Goal: Information Seeking & Learning: Learn about a topic

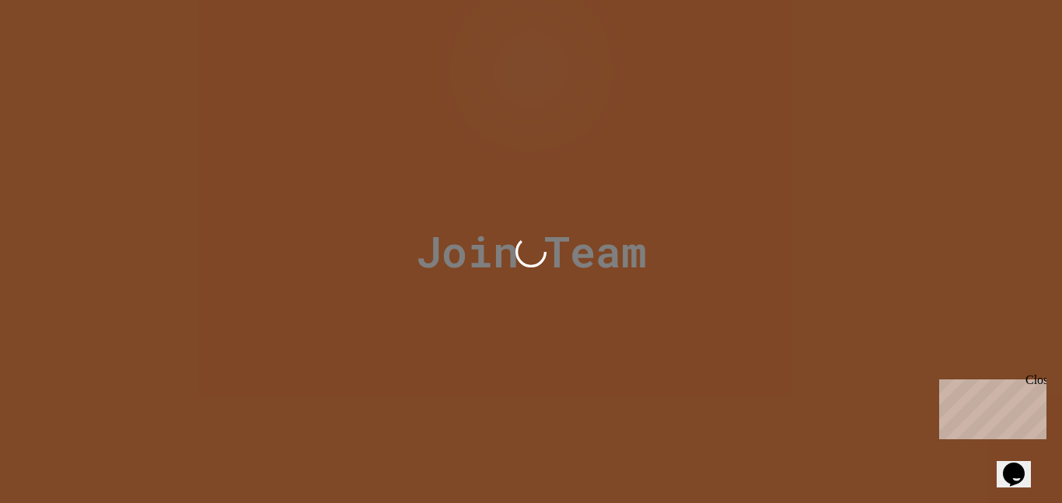
click at [1037, 379] on div "Close" at bounding box center [1034, 382] width 19 height 19
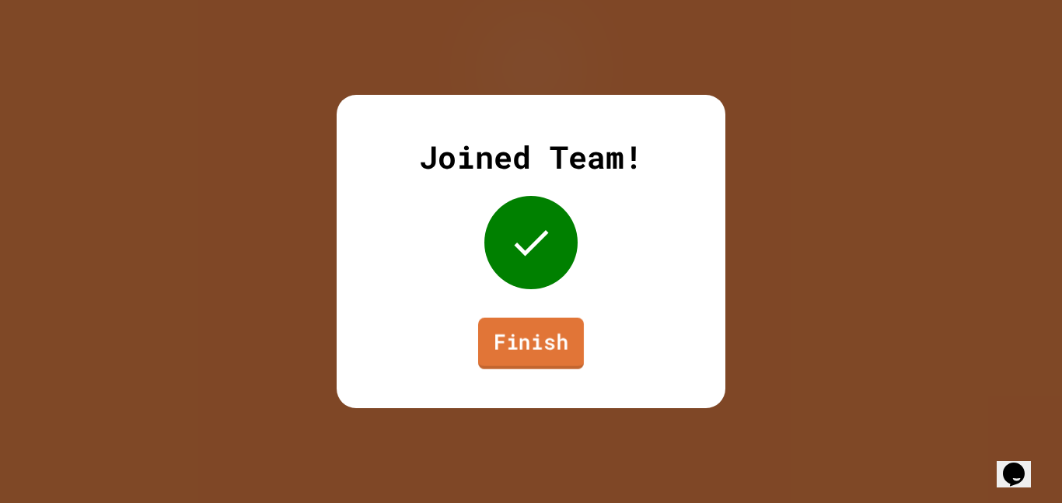
click at [489, 326] on link "Finish" at bounding box center [531, 343] width 106 height 51
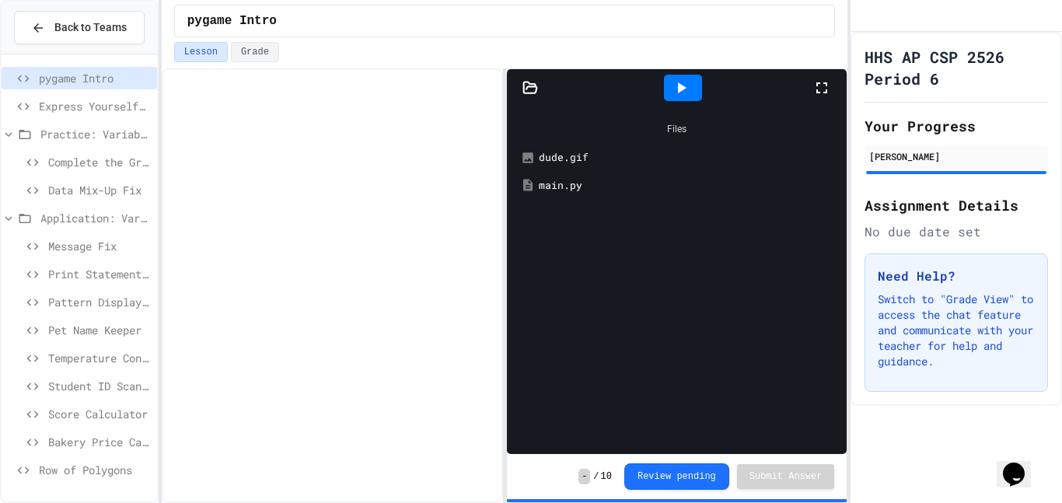
click at [122, 463] on span "Row of Polygons" at bounding box center [95, 470] width 112 height 16
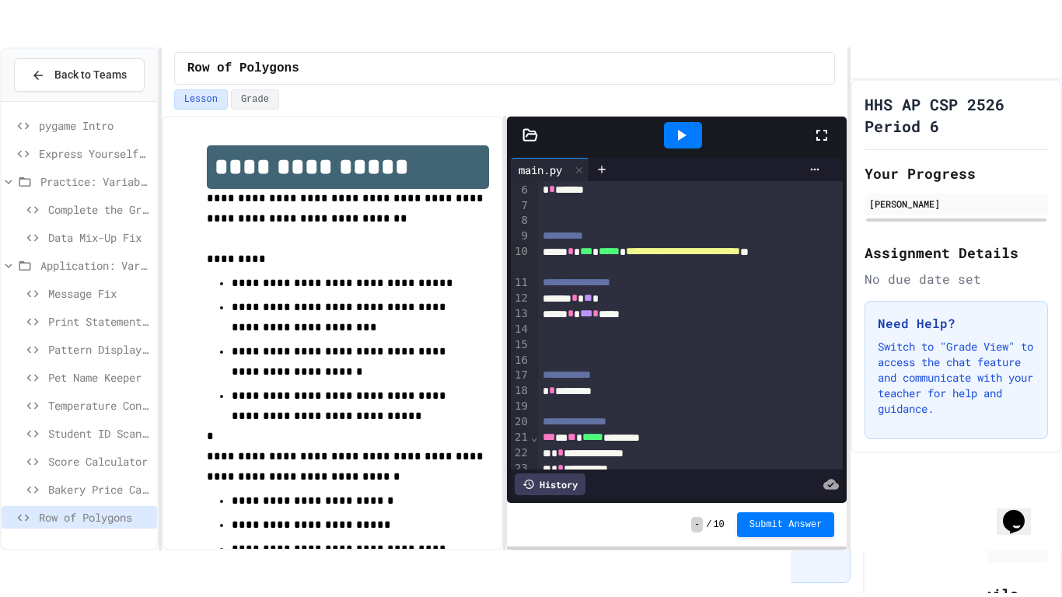
scroll to position [139, 0]
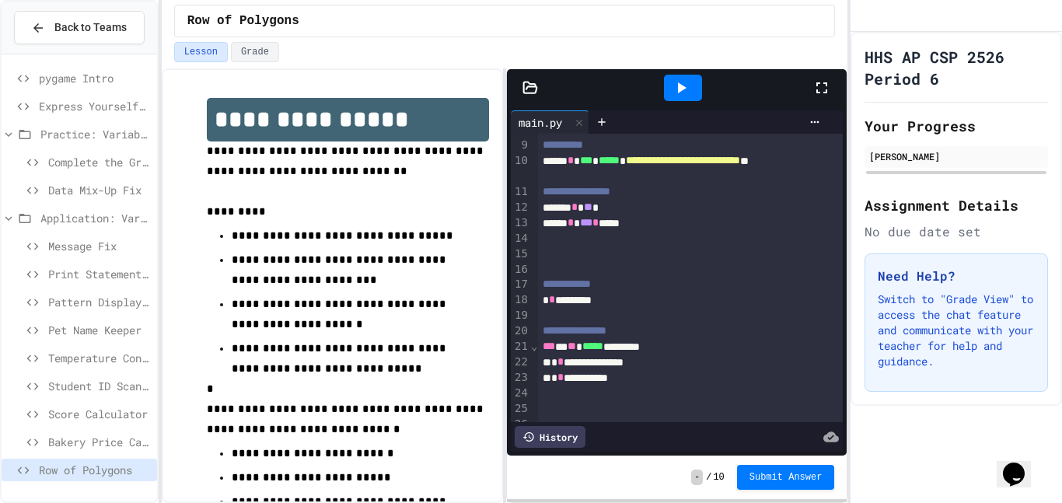
click at [820, 85] on icon at bounding box center [821, 88] width 19 height 19
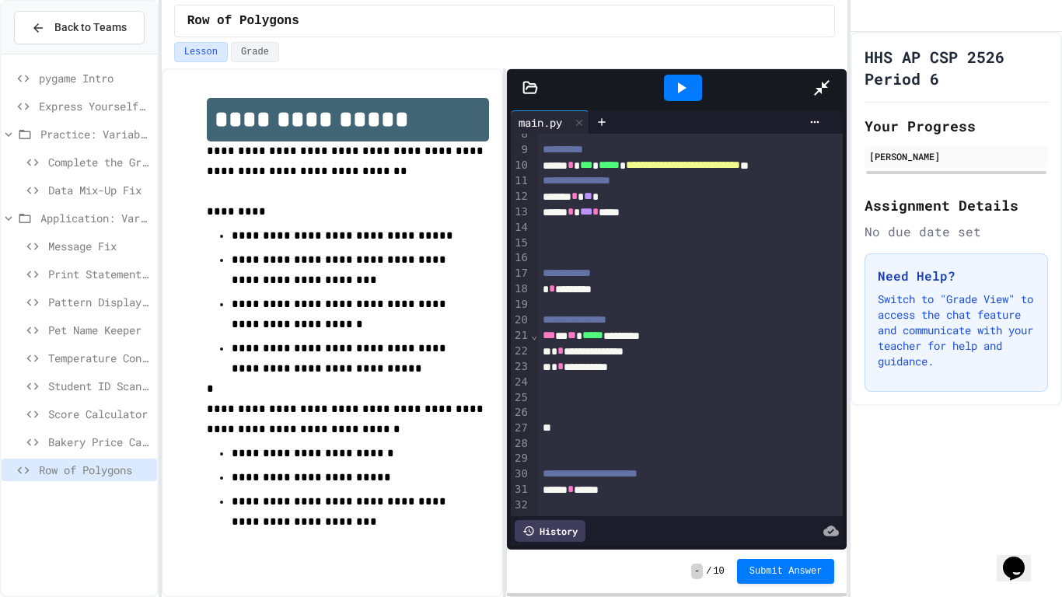
scroll to position [2, 0]
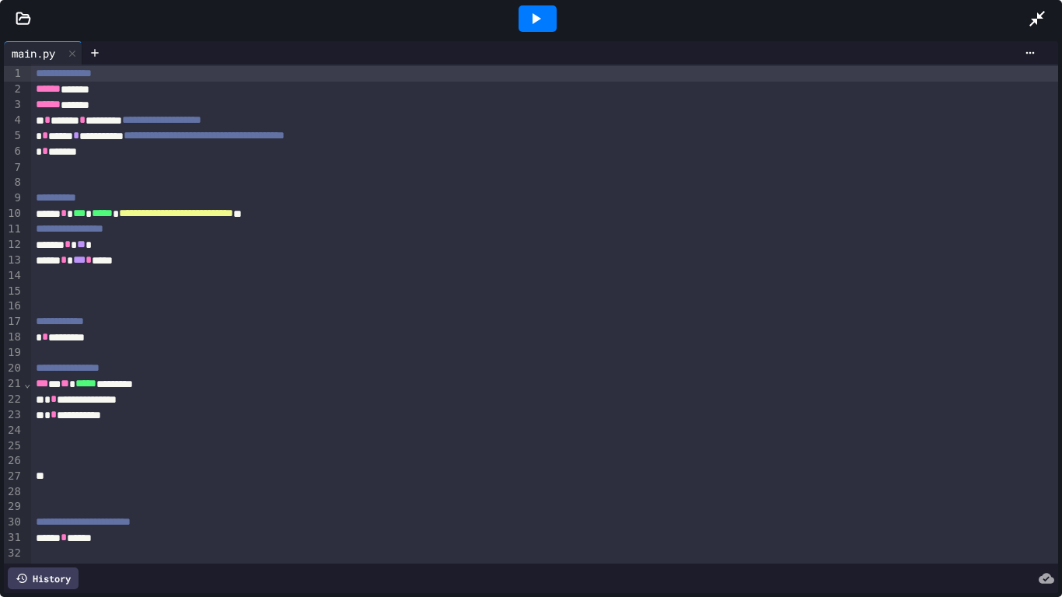
click at [522, 19] on div at bounding box center [537, 18] width 38 height 26
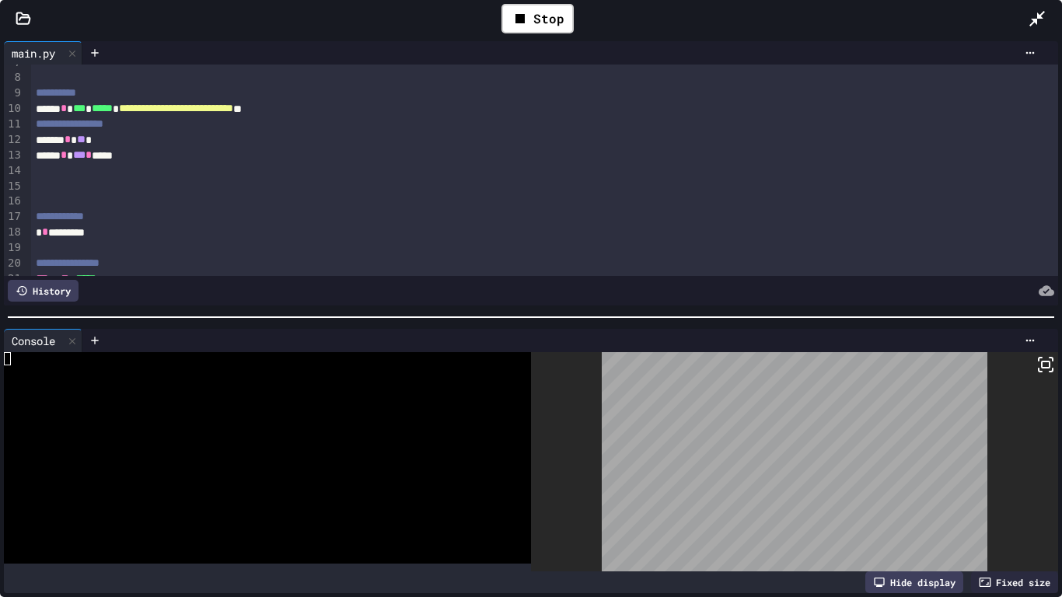
scroll to position [0, 0]
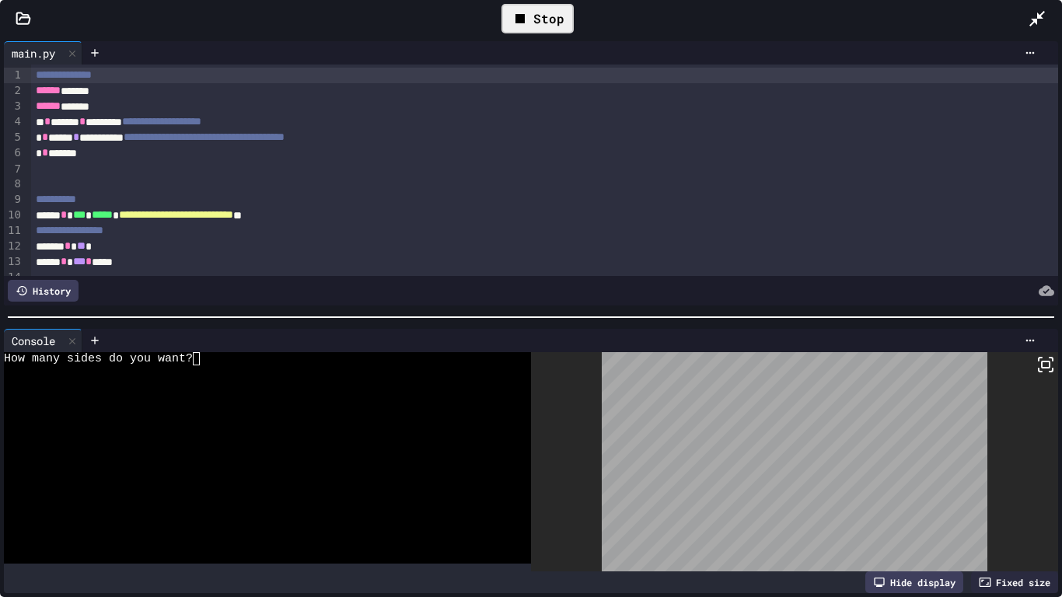
click at [547, 21] on div "Stop" at bounding box center [537, 19] width 72 height 30
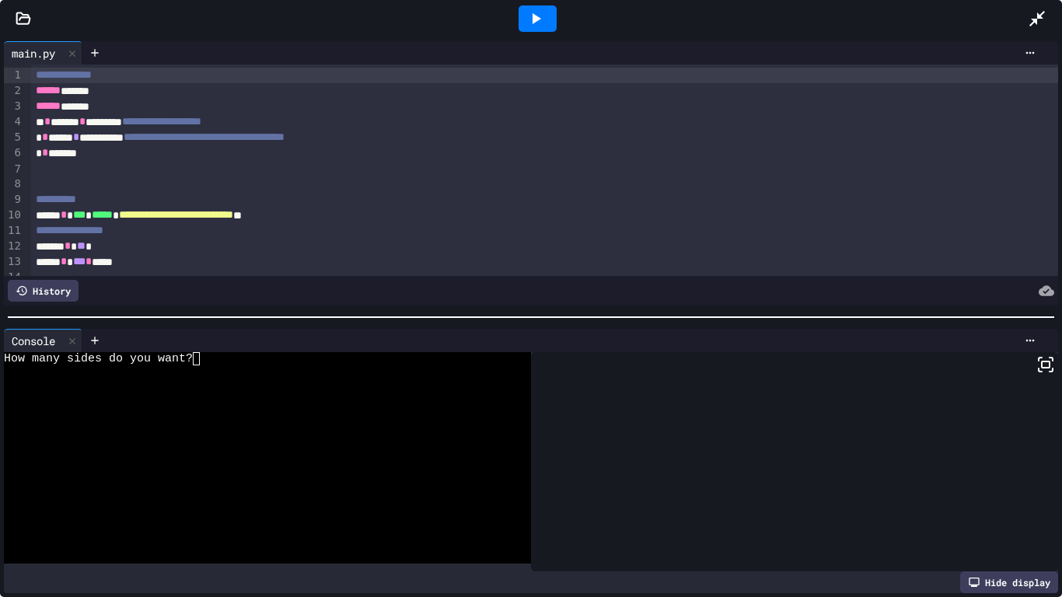
click at [1035, 13] on icon at bounding box center [1037, 18] width 19 height 19
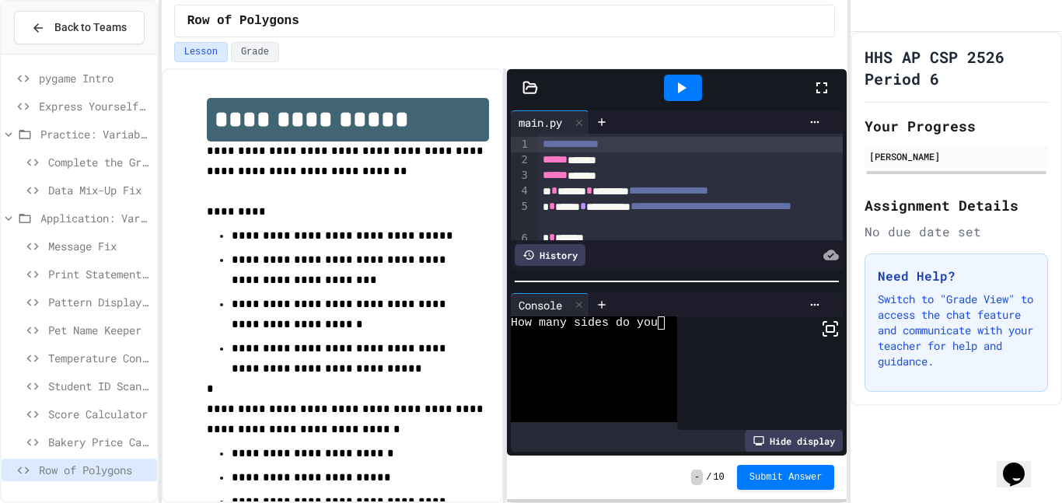
click at [821, 87] on icon at bounding box center [821, 88] width 19 height 19
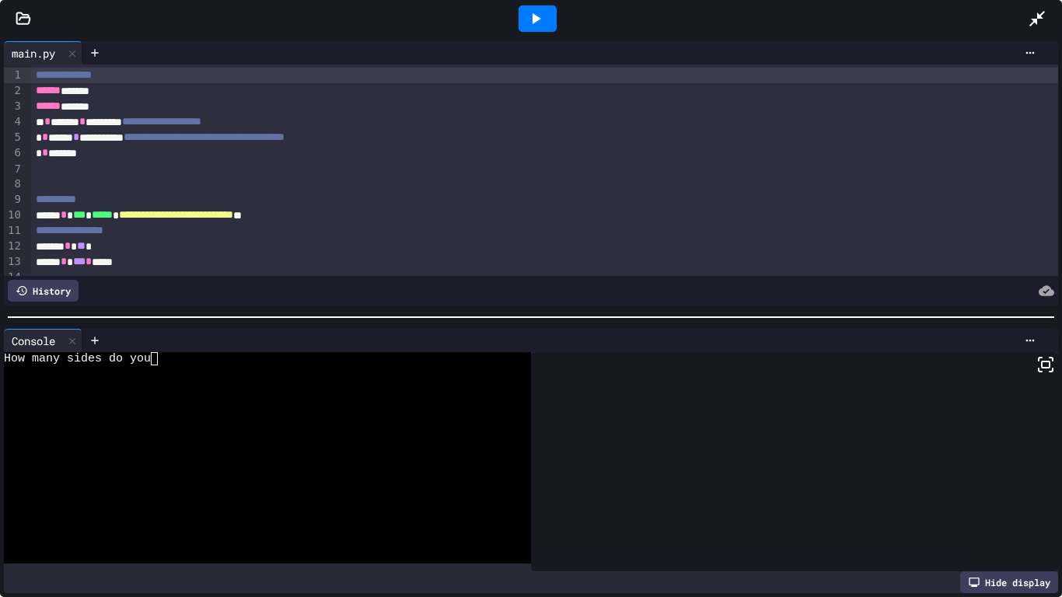
click at [166, 360] on div "How many sides do you" at bounding box center [259, 358] width 511 height 13
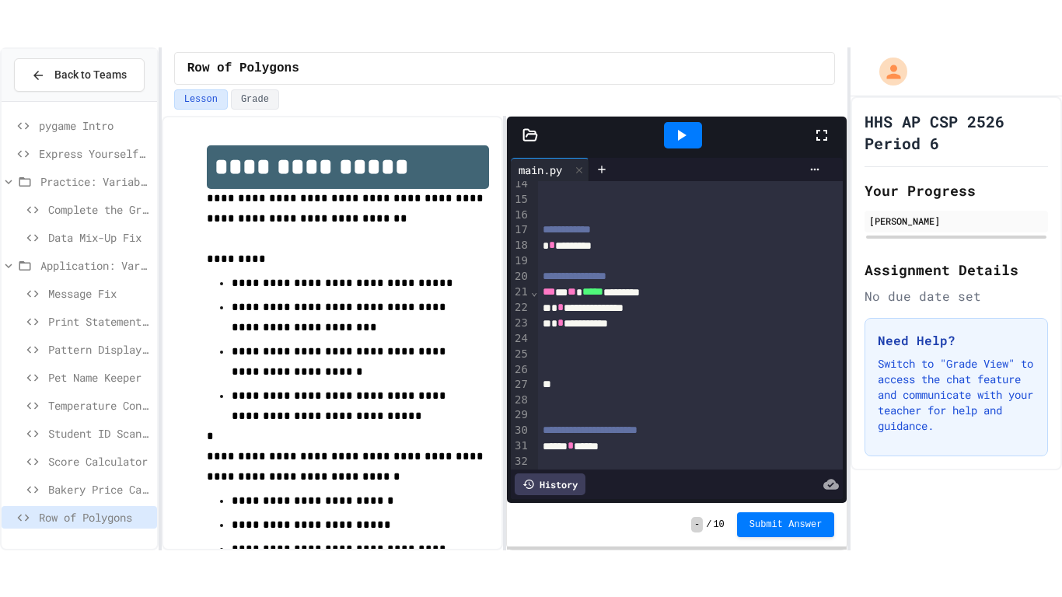
scroll to position [244, 0]
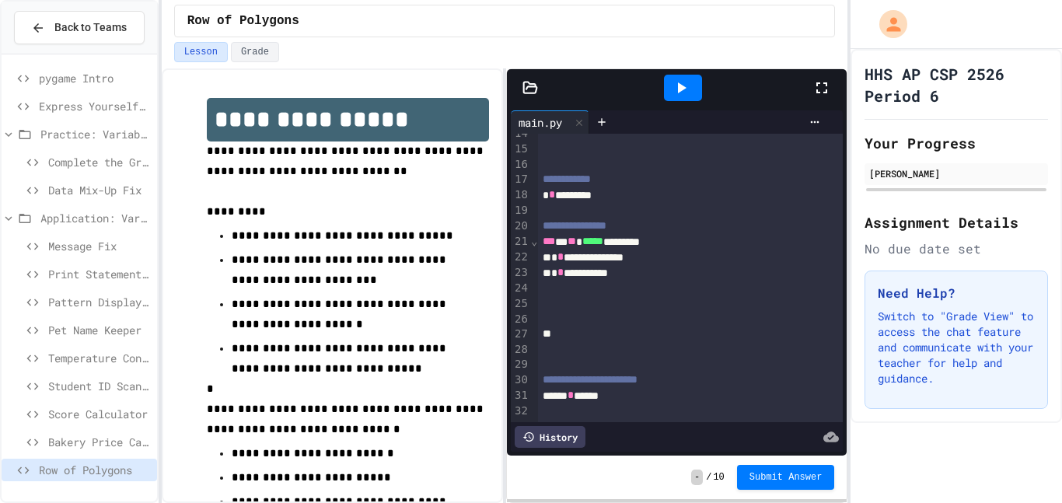
click at [816, 82] on icon at bounding box center [821, 87] width 11 height 11
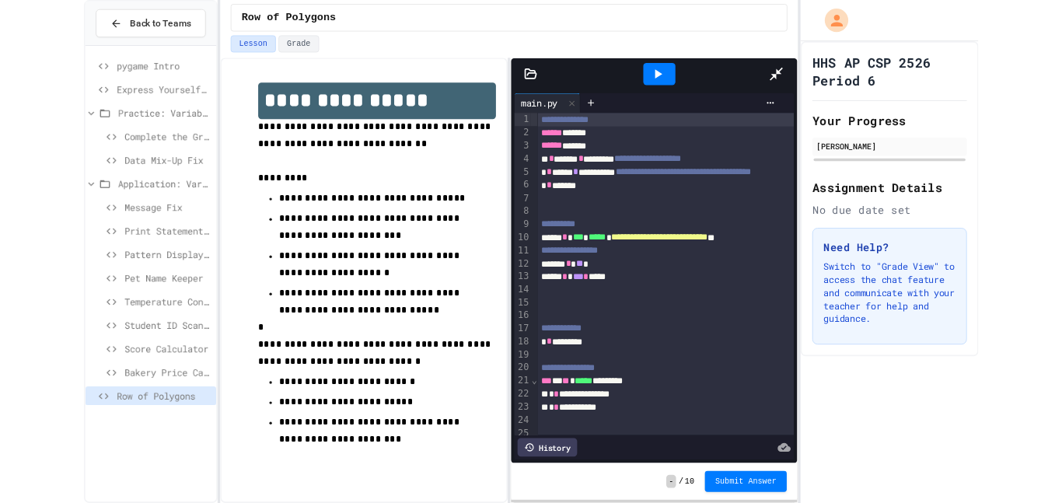
scroll to position [0, 0]
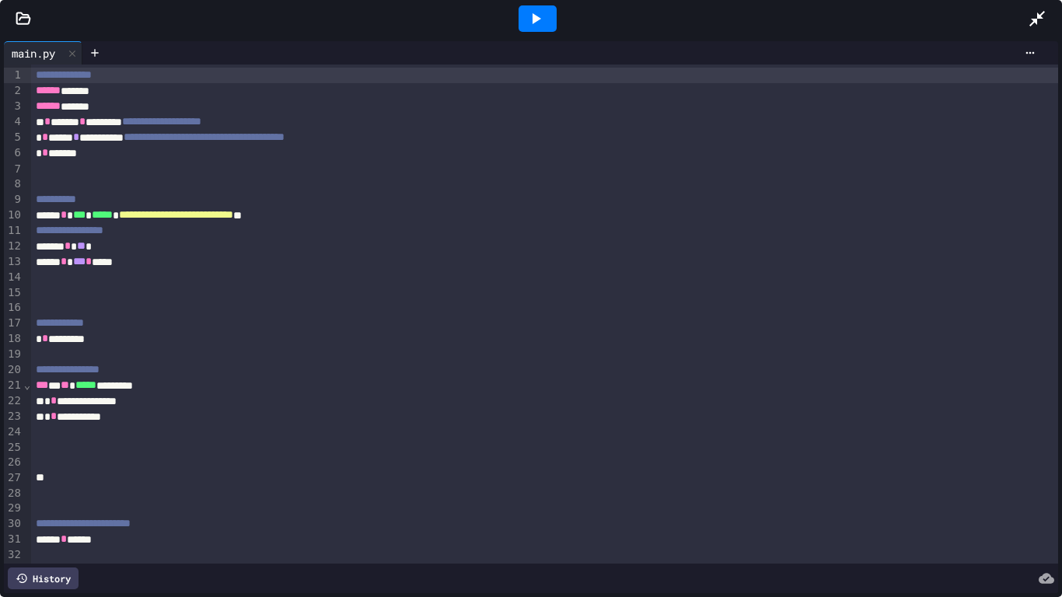
click at [542, 25] on icon at bounding box center [535, 18] width 19 height 19
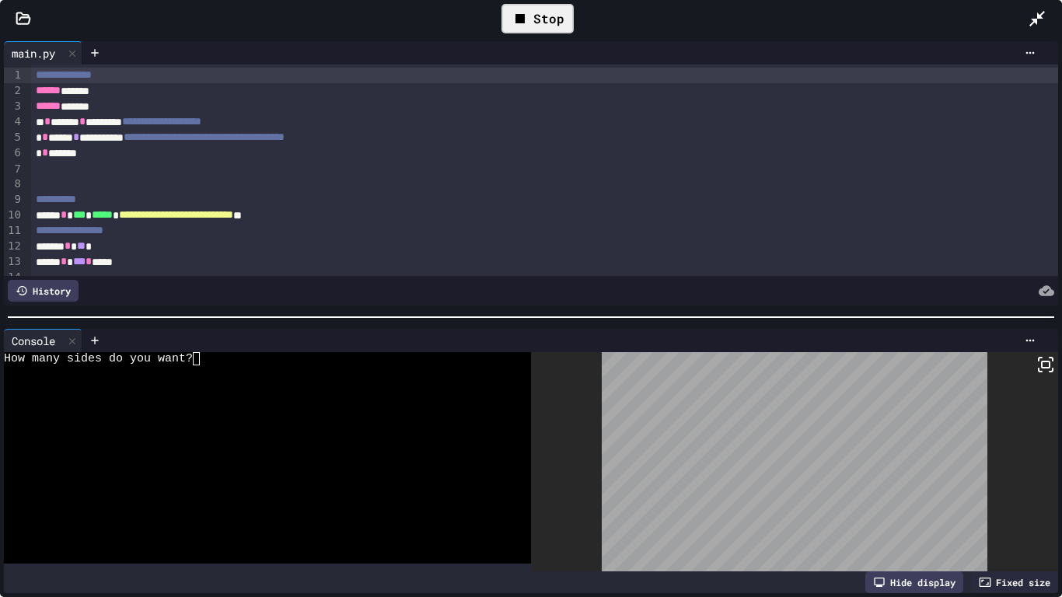
click at [194, 363] on textarea "Terminal input" at bounding box center [196, 358] width 7 height 13
click at [1041, 368] on icon at bounding box center [1045, 364] width 19 height 19
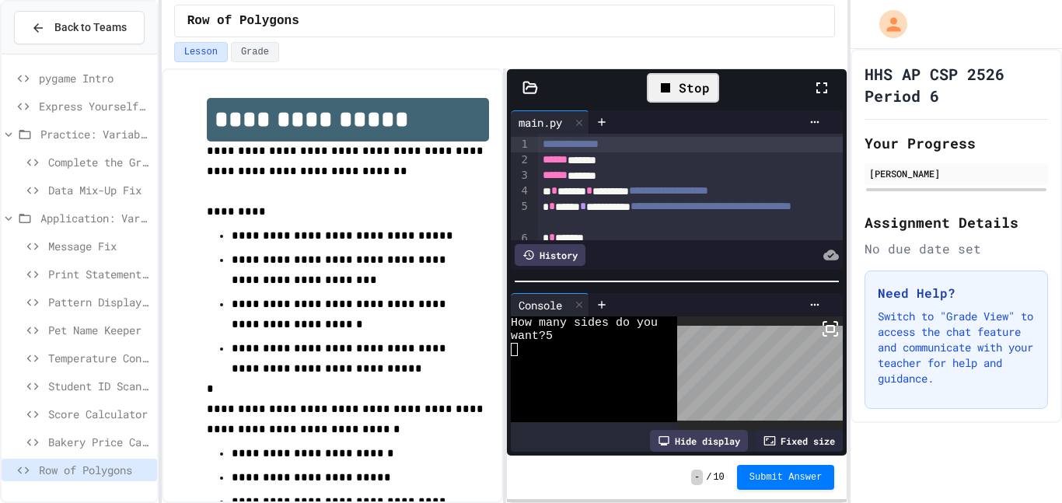
click at [665, 87] on icon at bounding box center [665, 87] width 9 height 9
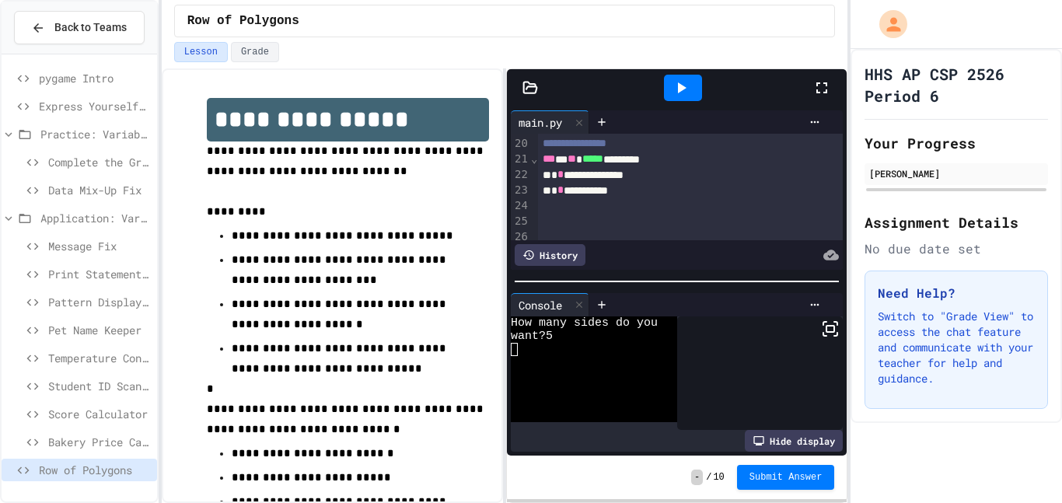
scroll to position [330, 0]
click at [640, 187] on div "**********" at bounding box center [690, 187] width 305 height 16
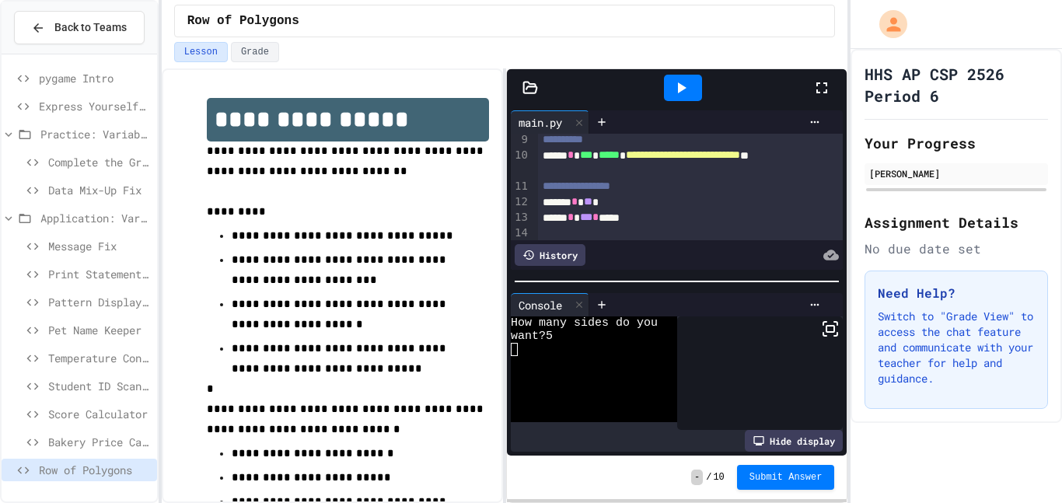
scroll to position [149, 0]
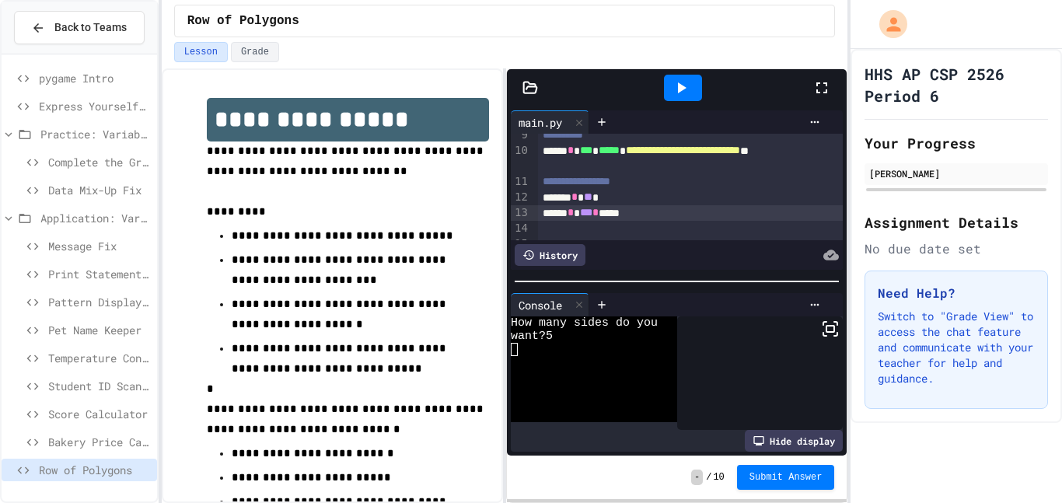
click at [662, 218] on div "***** * *** * *****" at bounding box center [690, 213] width 305 height 16
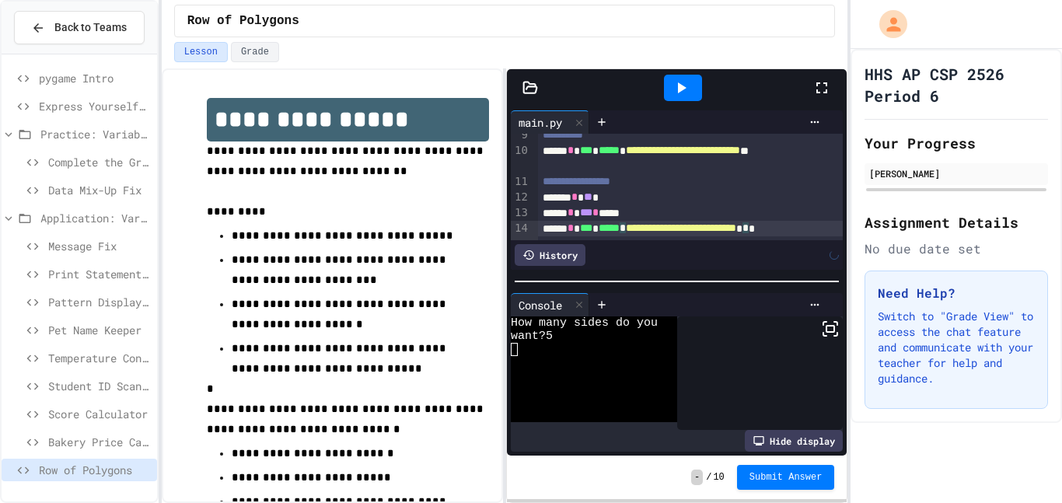
scroll to position [164, 0]
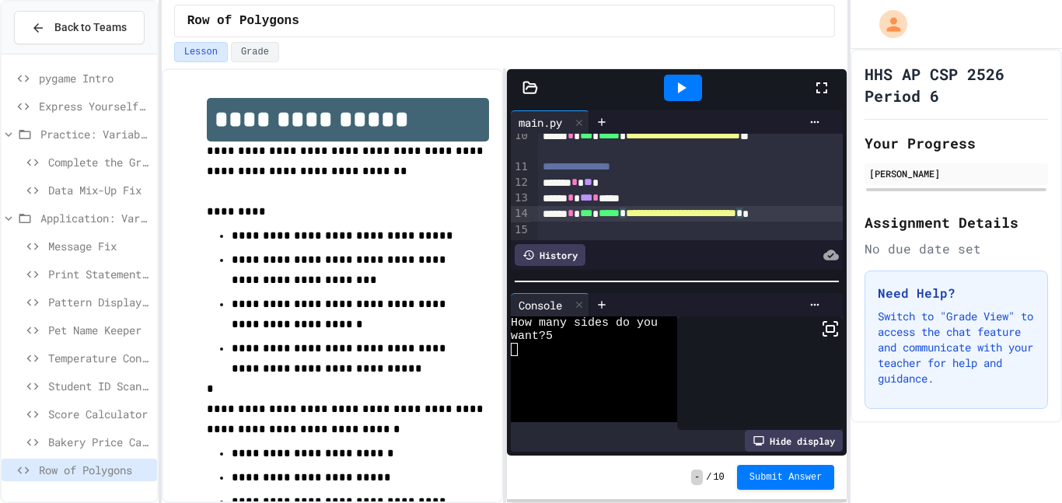
click at [539, 230] on div at bounding box center [690, 230] width 305 height 16
click at [592, 215] on span "***" at bounding box center [586, 213] width 12 height 11
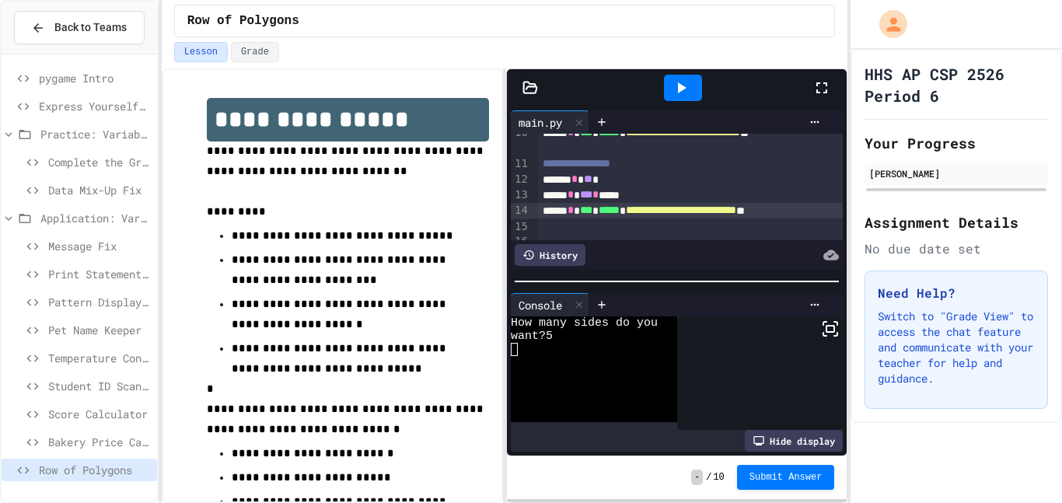
click at [581, 227] on div at bounding box center [690, 226] width 305 height 16
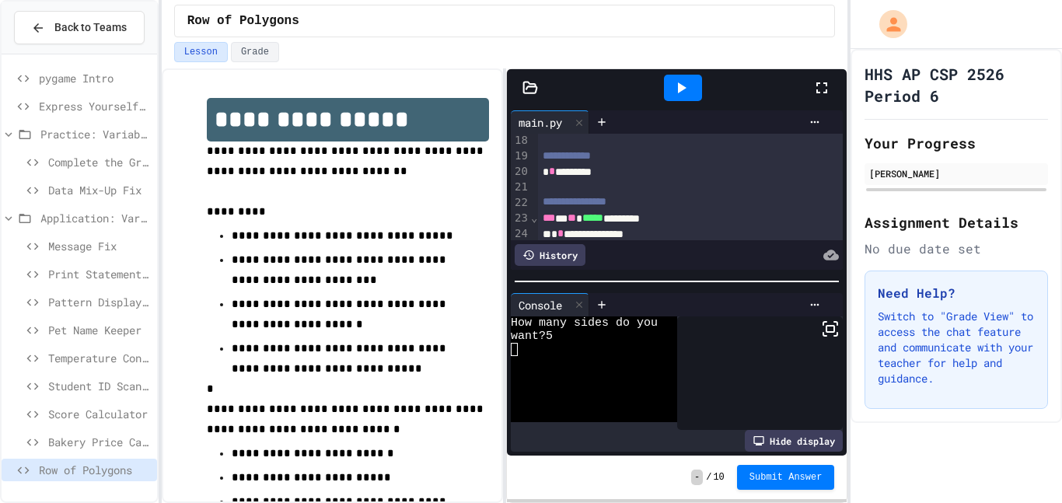
scroll to position [304, 0]
click at [616, 169] on div "* * *********" at bounding box center [690, 167] width 305 height 16
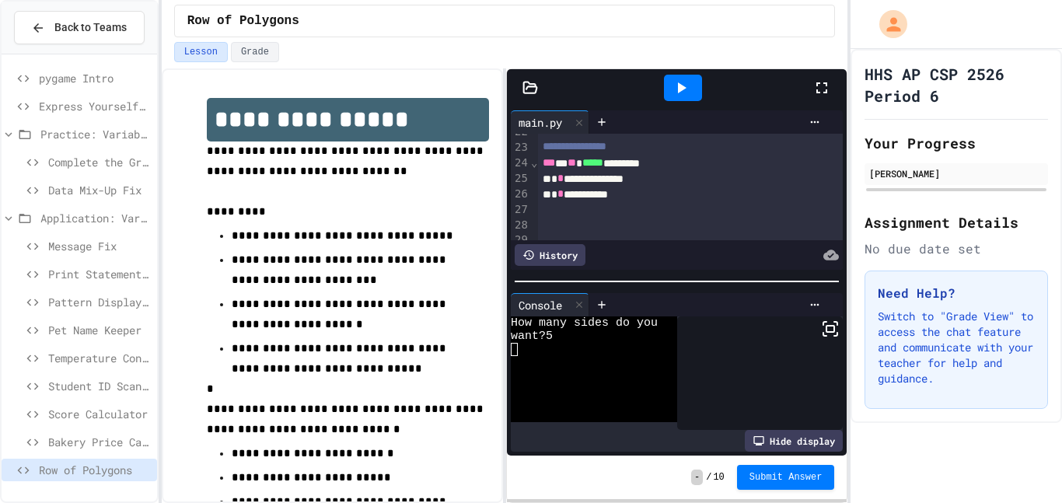
scroll to position [375, 0]
click at [649, 196] on div "**********" at bounding box center [690, 190] width 305 height 16
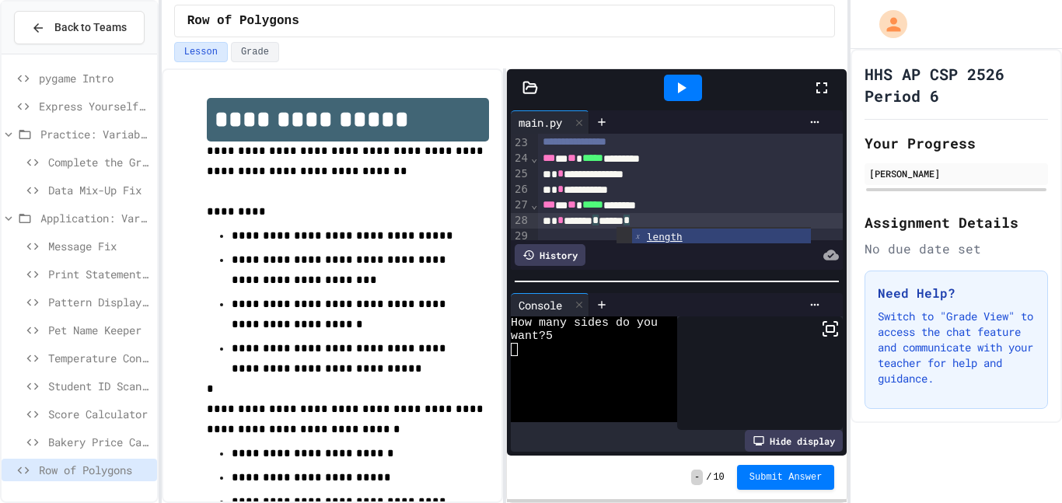
click at [673, 222] on div "* * ******* * ****** *" at bounding box center [690, 221] width 305 height 16
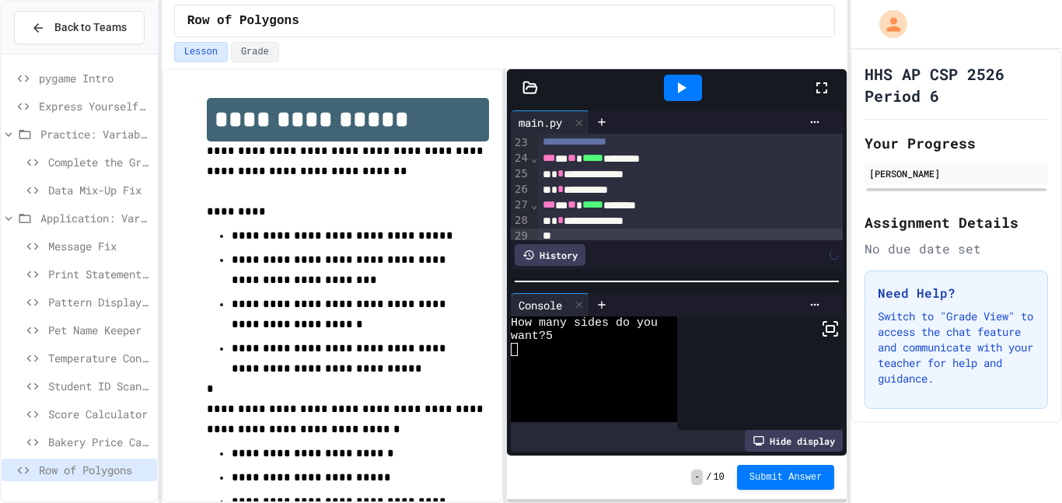
scroll to position [381, 0]
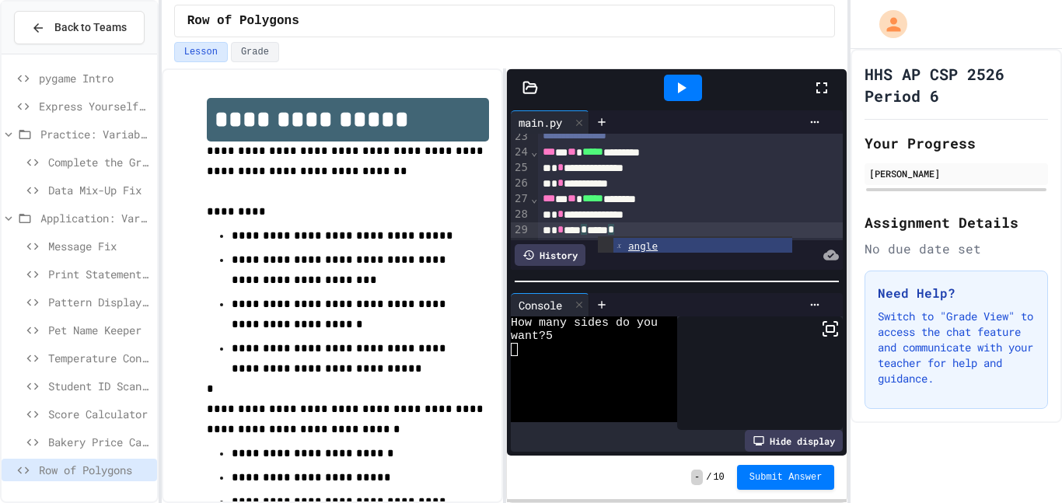
click at [670, 78] on div at bounding box center [683, 88] width 38 height 26
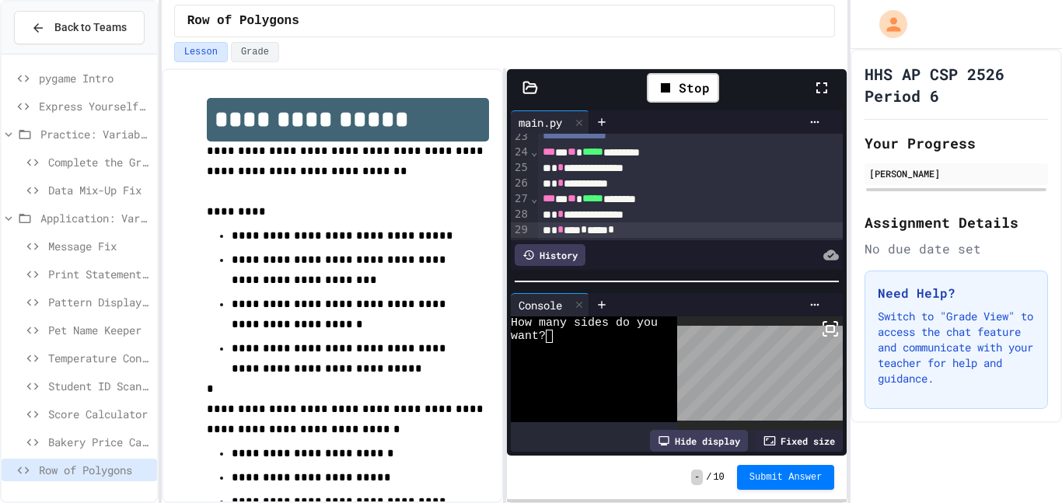
click at [559, 340] on div "want?" at bounding box center [588, 336] width 154 height 13
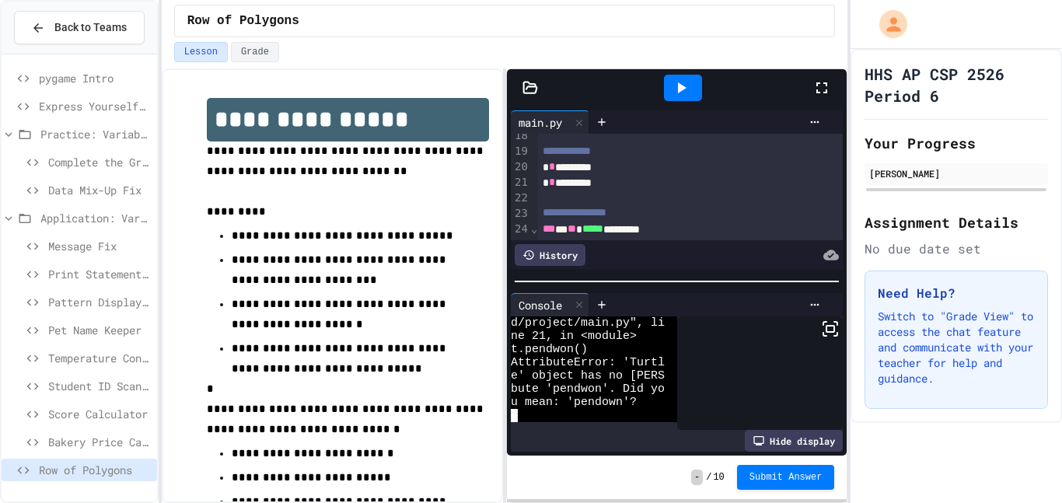
scroll to position [303, 0]
click at [594, 190] on div "* * *********" at bounding box center [690, 184] width 305 height 16
click at [686, 94] on icon at bounding box center [681, 88] width 19 height 19
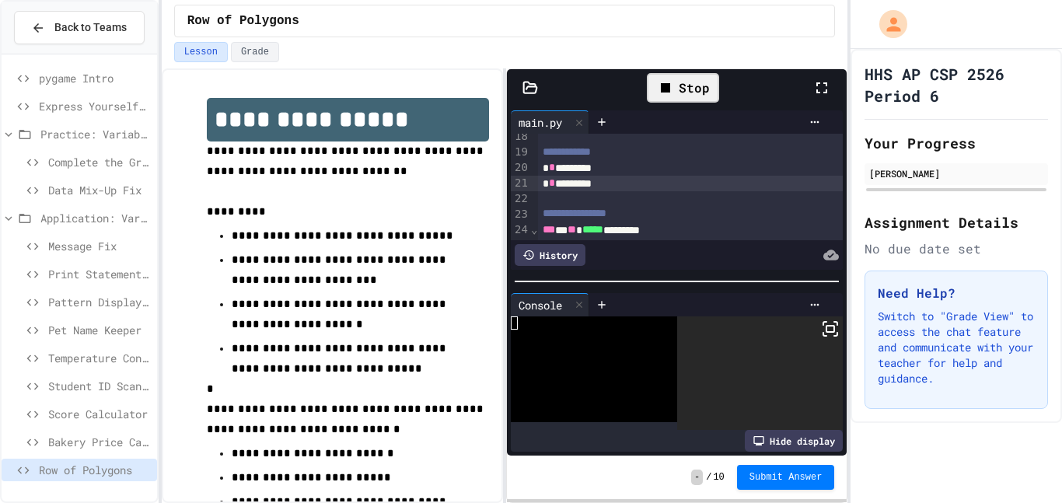
scroll to position [0, 0]
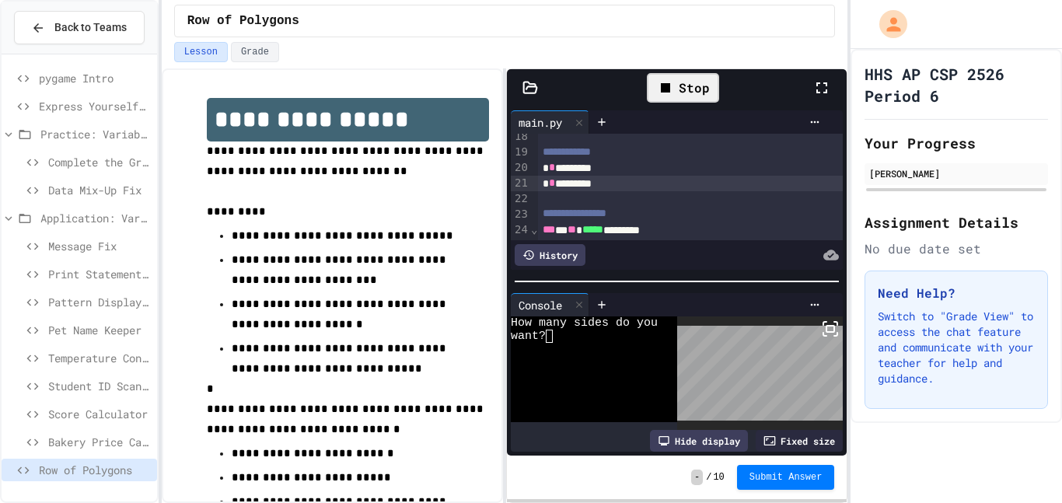
click at [569, 334] on div "want?" at bounding box center [588, 336] width 154 height 13
click at [605, 360] on div "want5" at bounding box center [588, 362] width 154 height 13
click at [539, 375] on div at bounding box center [588, 375] width 154 height 13
click at [662, 91] on icon at bounding box center [665, 87] width 9 height 9
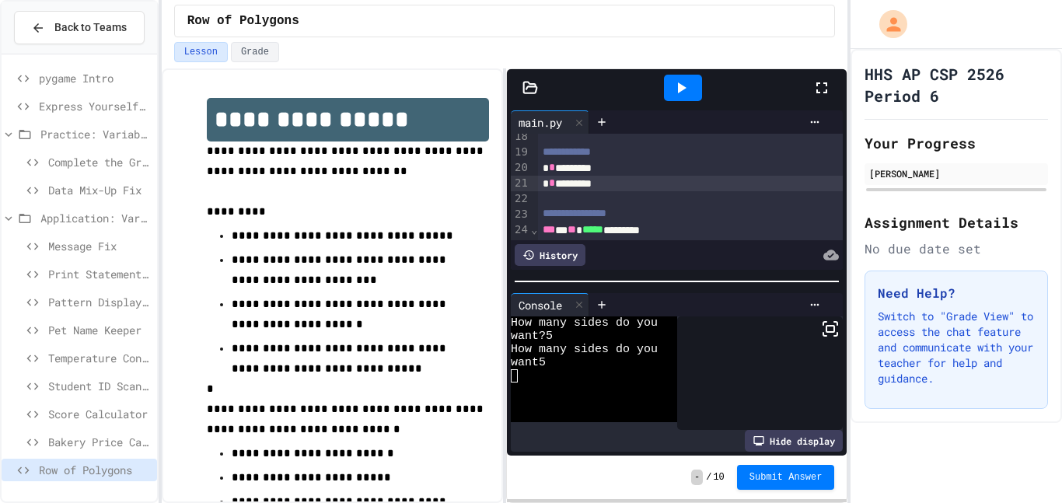
click at [675, 101] on div at bounding box center [683, 88] width 54 height 42
click at [672, 92] on icon at bounding box center [681, 88] width 19 height 19
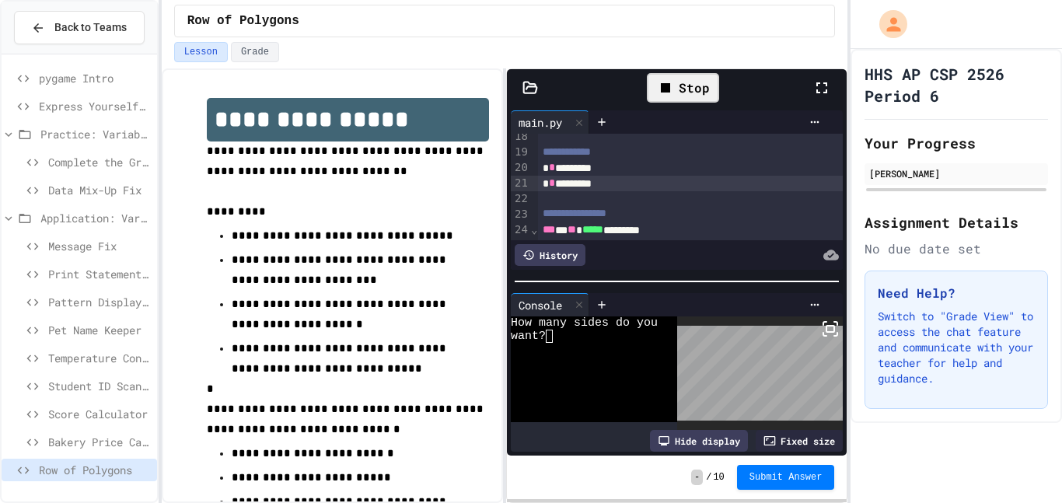
click at [541, 344] on div at bounding box center [588, 349] width 154 height 13
click at [825, 322] on icon at bounding box center [824, 323] width 3 height 3
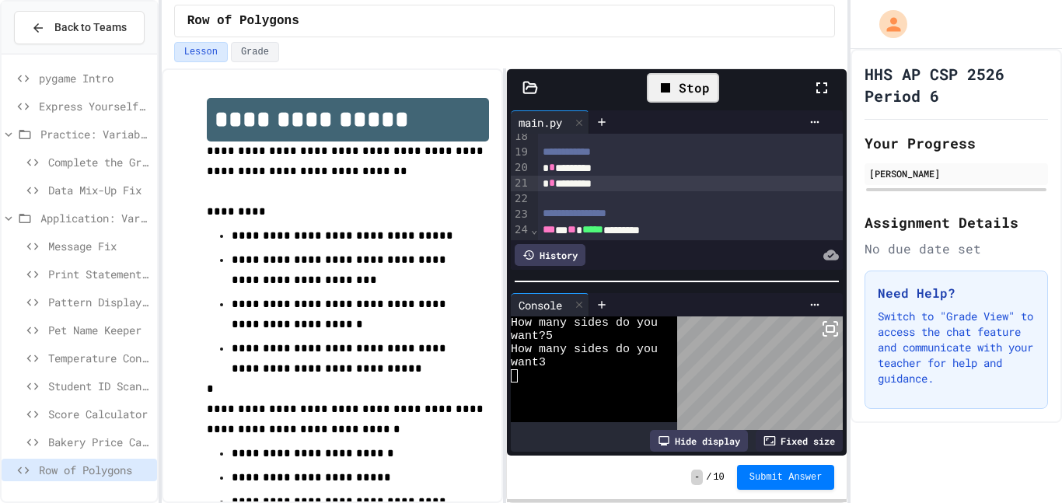
click at [657, 83] on icon at bounding box center [665, 88] width 19 height 19
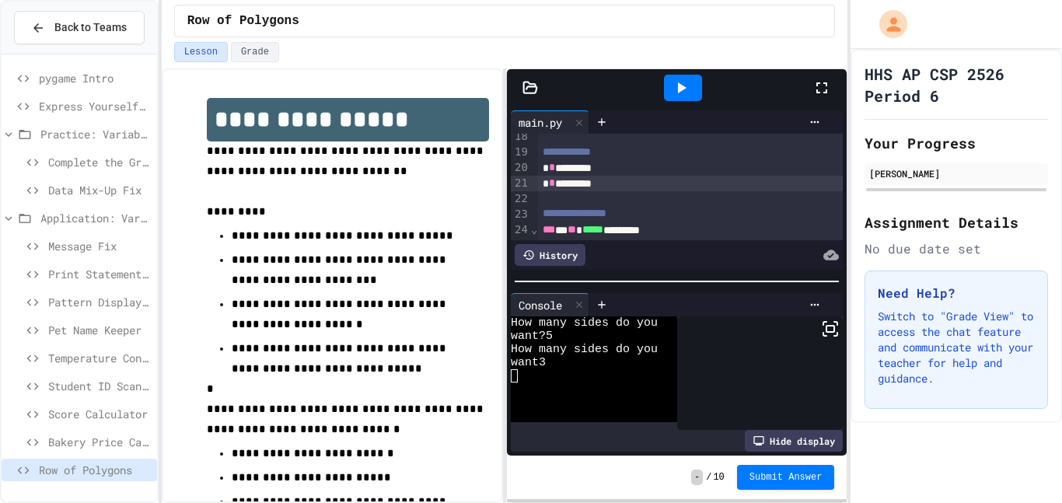
click at [622, 362] on div "want3" at bounding box center [588, 362] width 154 height 13
click at [358, 22] on div "Row of Polygons" at bounding box center [504, 21] width 661 height 33
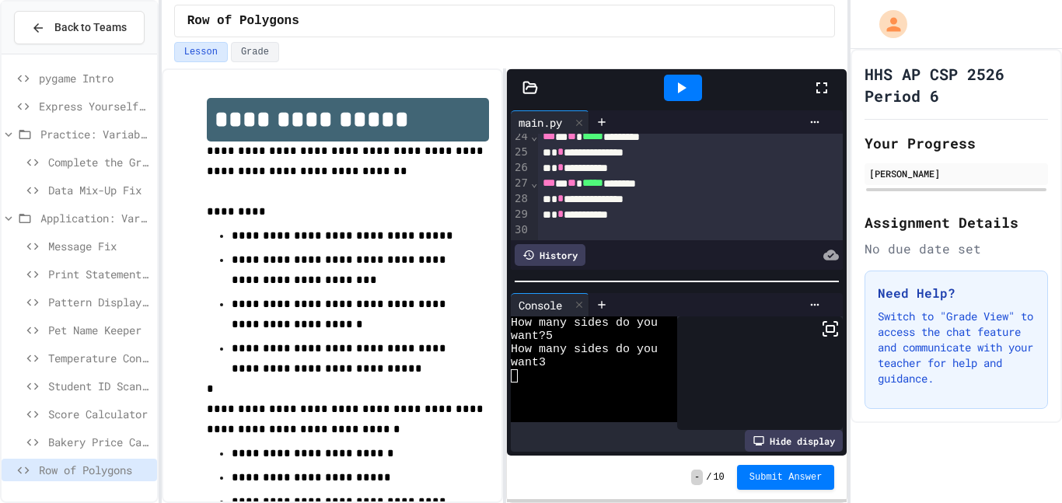
scroll to position [400, 0]
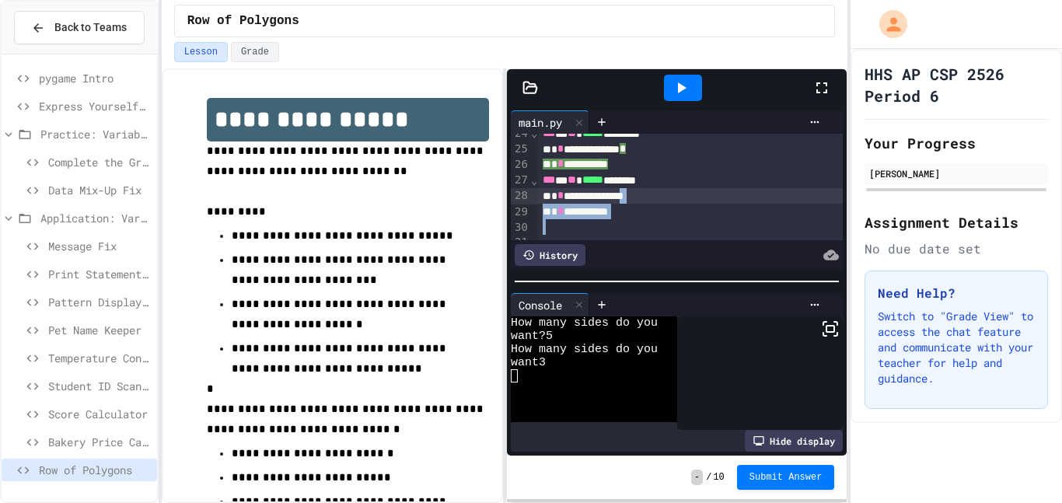
drag, startPoint x: 693, startPoint y: 220, endPoint x: 654, endPoint y: 193, distance: 48.1
click at [654, 193] on div "**********" at bounding box center [690, 47] width 305 height 626
click at [654, 193] on div "**********" at bounding box center [690, 196] width 305 height 16
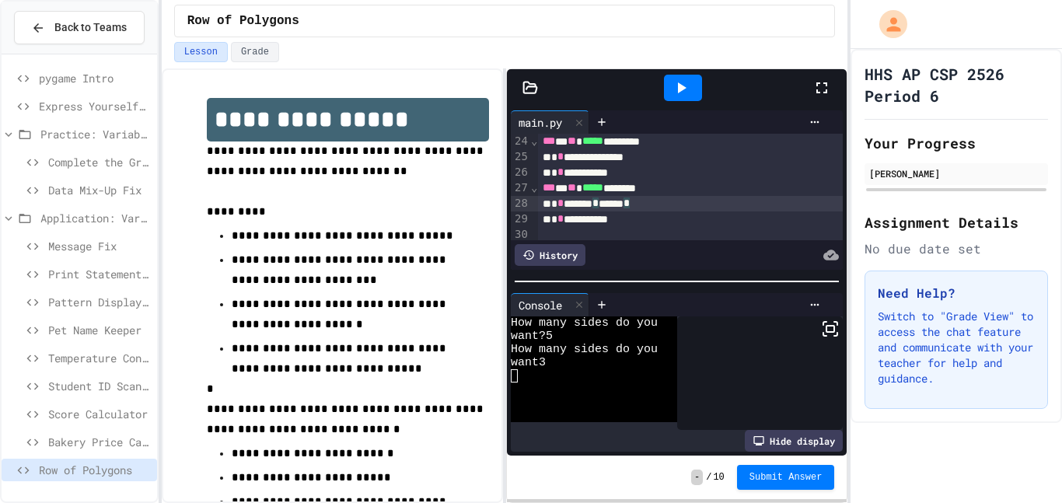
click at [545, 182] on span "***" at bounding box center [549, 187] width 12 height 11
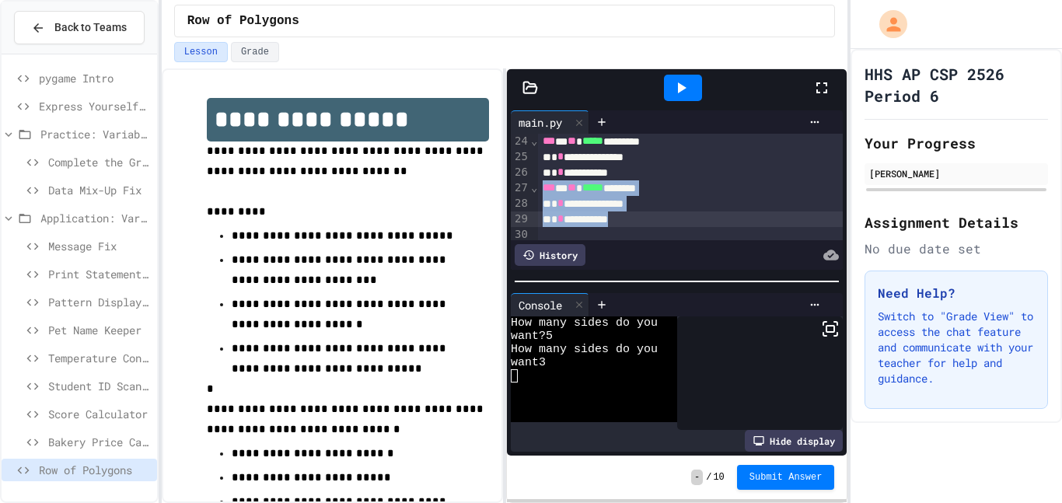
drag, startPoint x: 545, startPoint y: 182, endPoint x: 687, endPoint y: 224, distance: 148.3
click at [687, 224] on div "**********" at bounding box center [690, 55] width 305 height 626
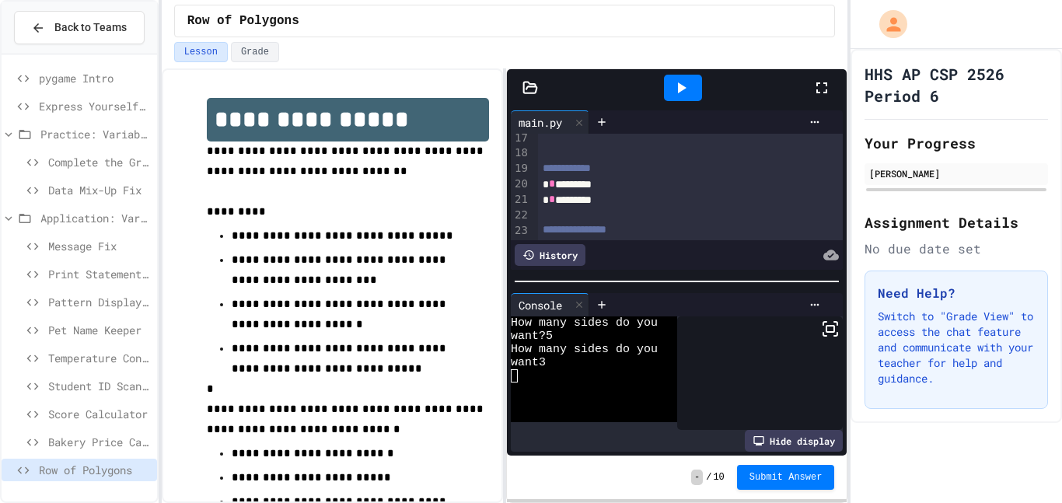
scroll to position [284, 0]
drag, startPoint x: 650, startPoint y: 205, endPoint x: 532, endPoint y: 194, distance: 117.9
click at [532, 194] on div "**********" at bounding box center [677, 187] width 332 height 106
click at [579, 215] on div at bounding box center [690, 219] width 305 height 16
drag, startPoint x: 627, startPoint y: 202, endPoint x: 596, endPoint y: 202, distance: 31.1
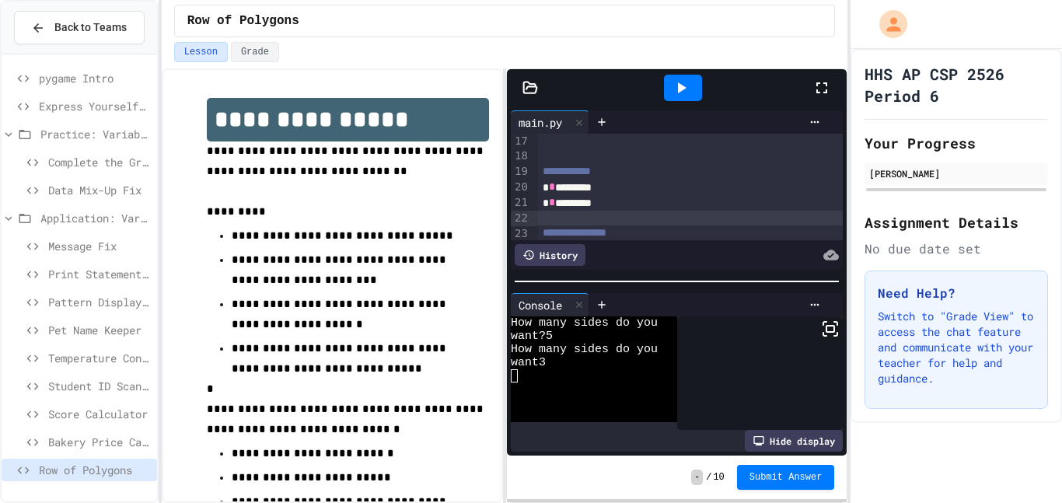
click at [625, 201] on div "* * *********" at bounding box center [690, 203] width 305 height 16
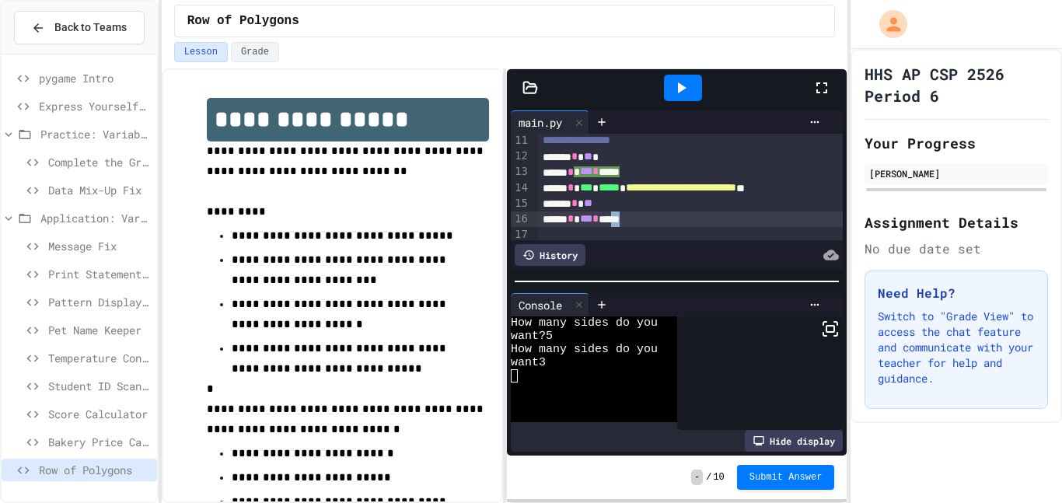
scroll to position [191, 0]
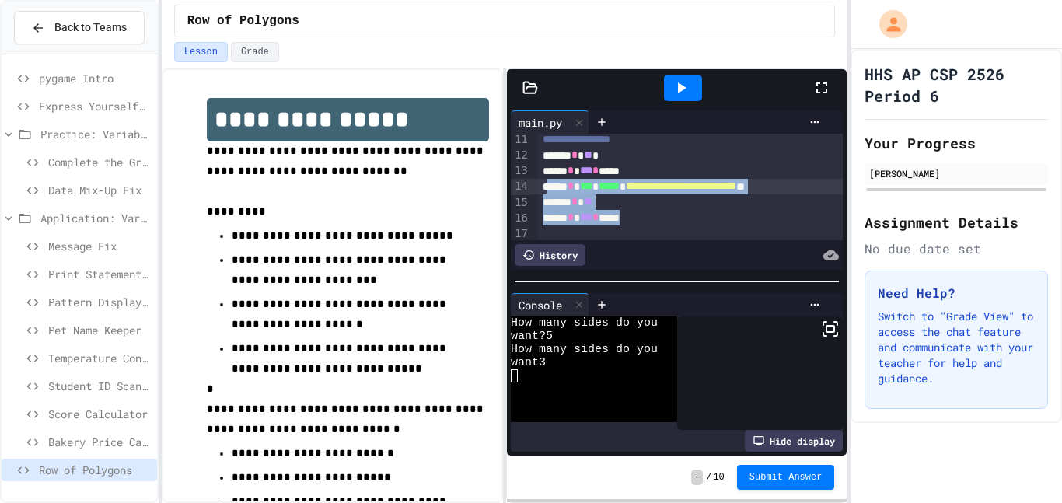
drag, startPoint x: 653, startPoint y: 222, endPoint x: 546, endPoint y: 183, distance: 113.1
click at [546, 183] on div "**********" at bounding box center [690, 239] width 305 height 594
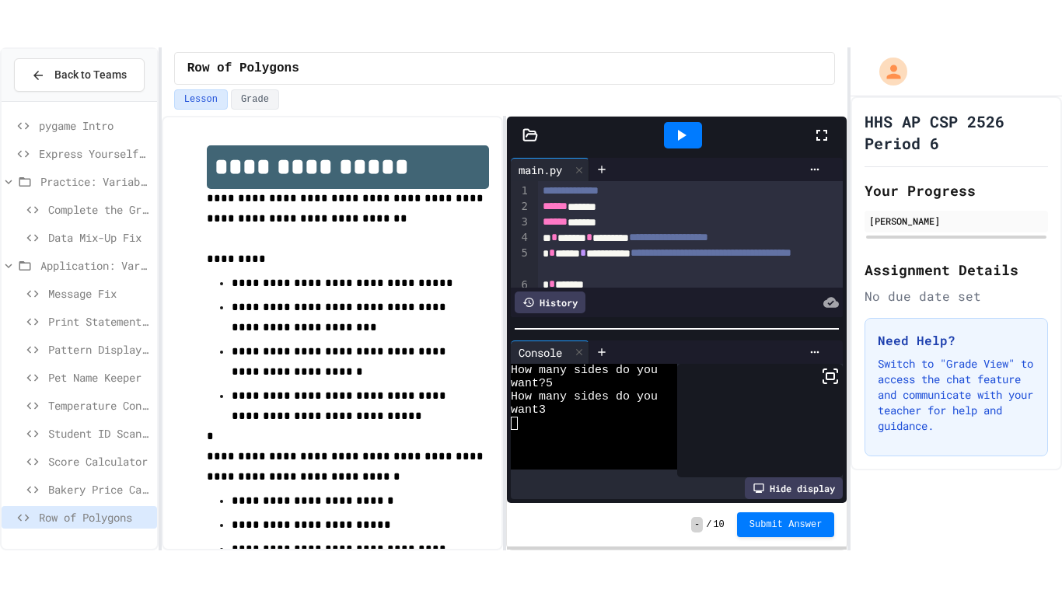
scroll to position [0, 0]
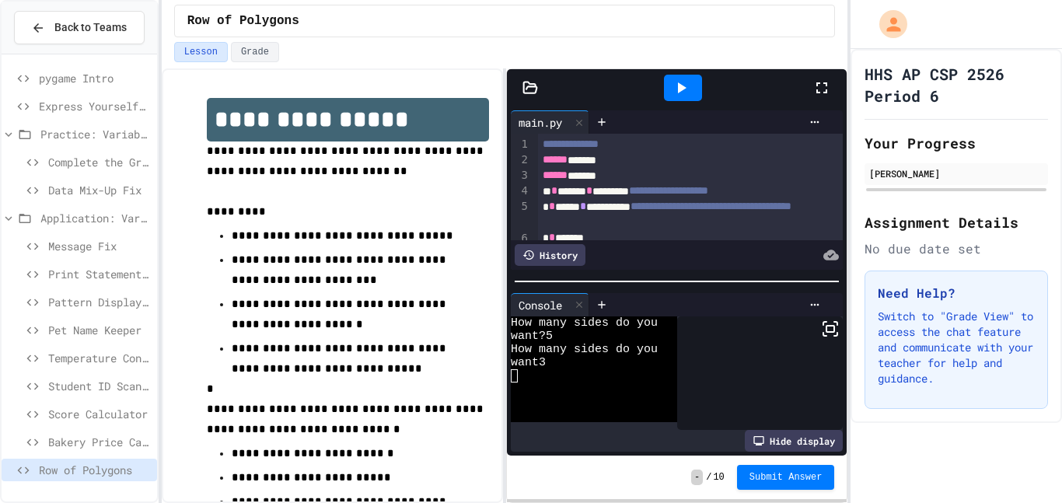
click at [563, 370] on div at bounding box center [588, 375] width 154 height 13
click at [563, 367] on div "want3" at bounding box center [588, 362] width 154 height 13
drag, startPoint x: 565, startPoint y: 361, endPoint x: 510, endPoint y: 353, distance: 55.8
click at [511, 353] on div "How many sides do you want?5 How many sides do you want3" at bounding box center [588, 369] width 154 height 106
type textarea "**********"
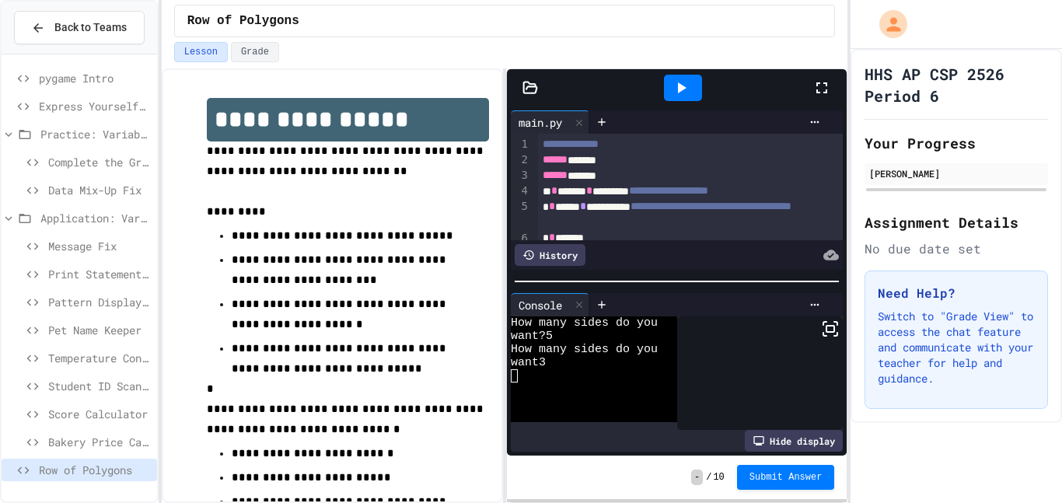
drag, startPoint x: 822, startPoint y: 80, endPoint x: 821, endPoint y: 183, distance: 103.4
click at [822, 84] on icon at bounding box center [821, 88] width 19 height 19
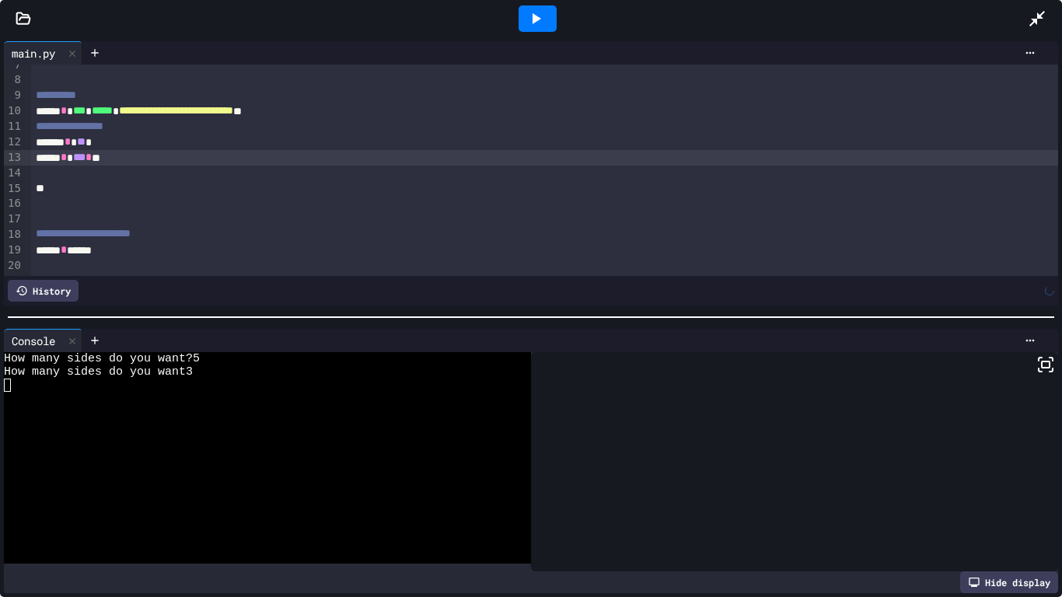
scroll to position [104, 0]
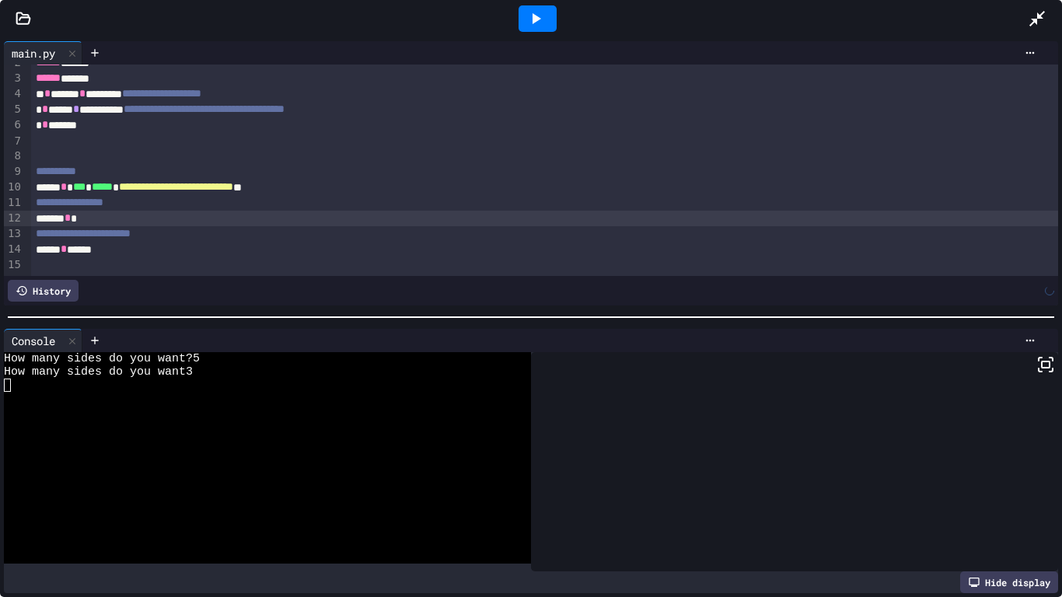
click at [232, 197] on div "**********" at bounding box center [545, 203] width 1028 height 16
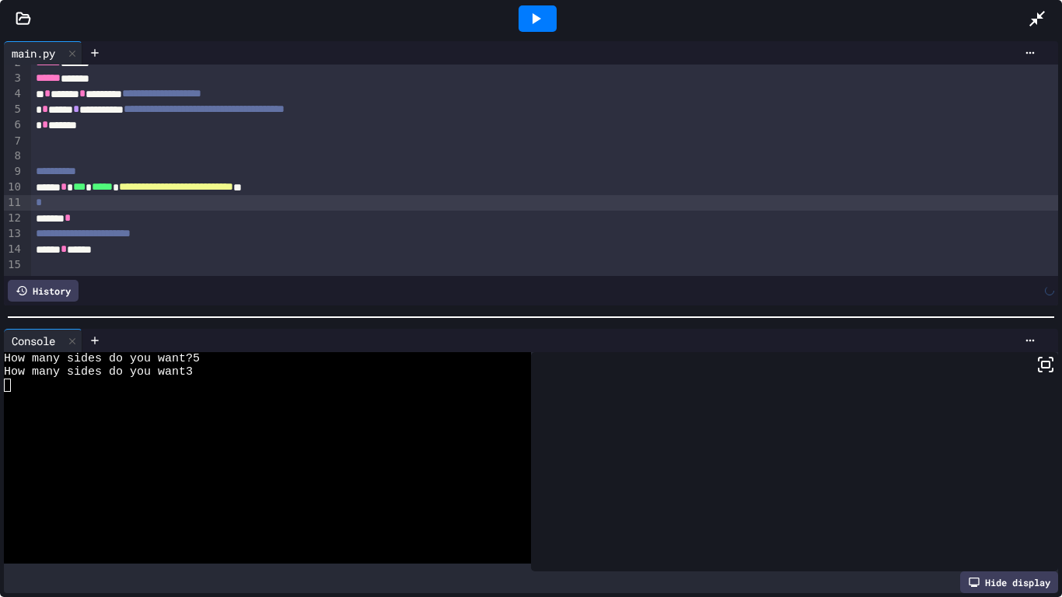
click at [218, 212] on div "****** *" at bounding box center [545, 219] width 1028 height 16
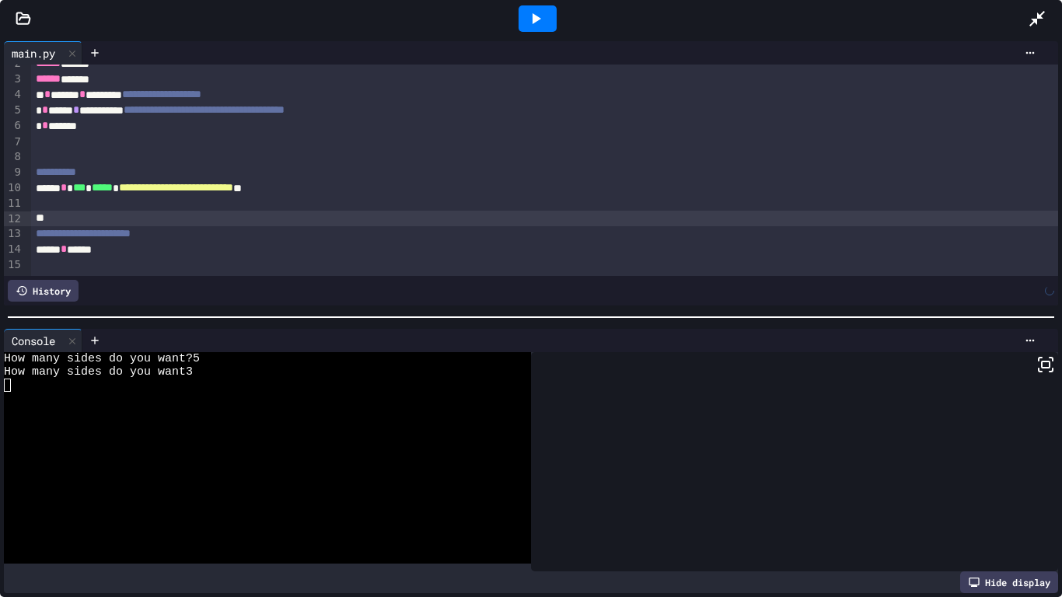
click at [201, 182] on span "**********" at bounding box center [176, 187] width 114 height 11
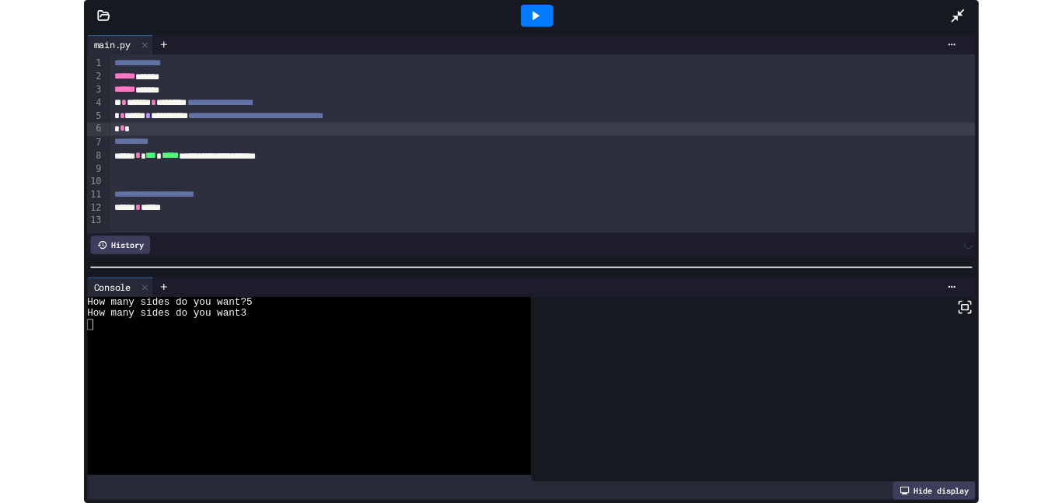
scroll to position [0, 0]
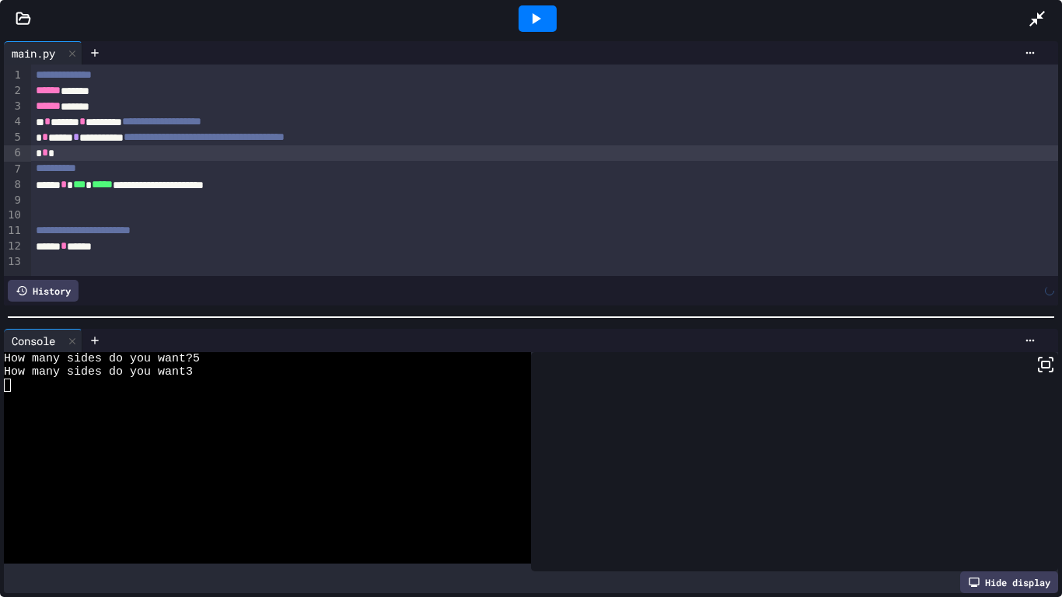
click at [179, 88] on div "****** ******" at bounding box center [545, 91] width 1028 height 16
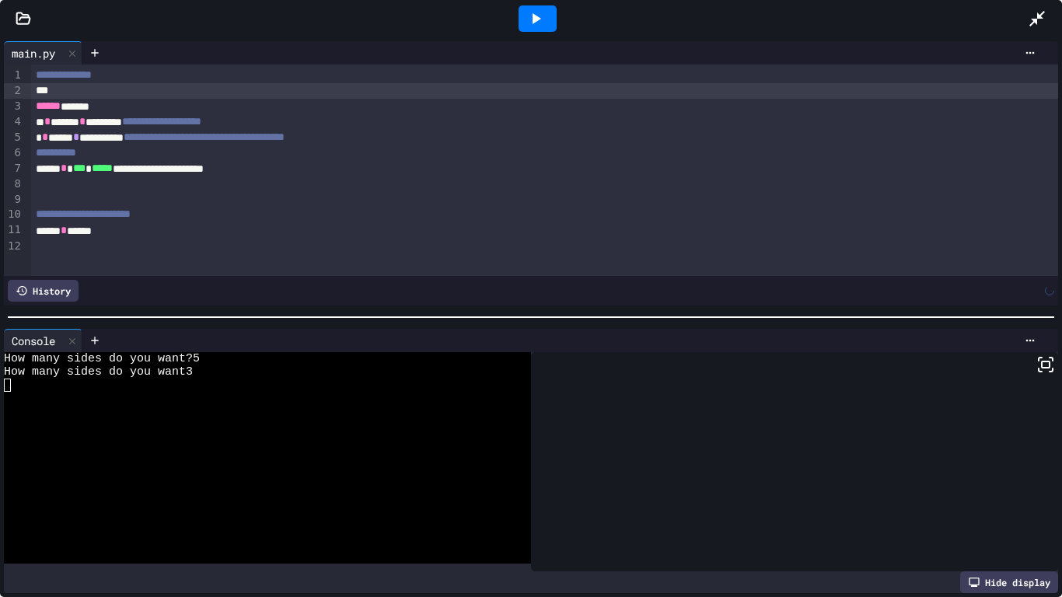
click at [254, 223] on div "****** * ******" at bounding box center [545, 231] width 1028 height 16
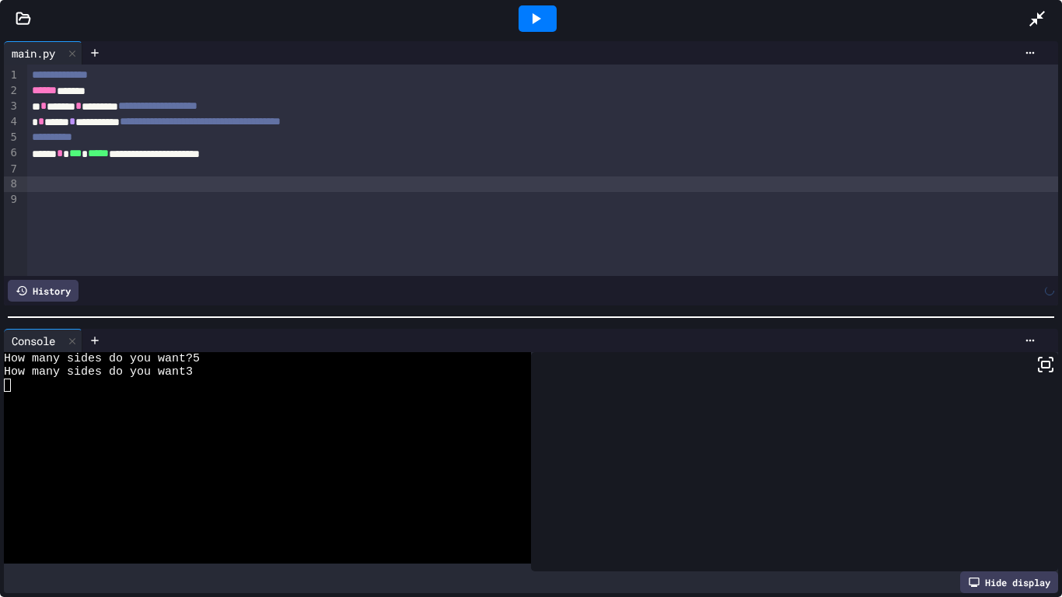
click at [250, 252] on div "**********" at bounding box center [542, 170] width 1031 height 211
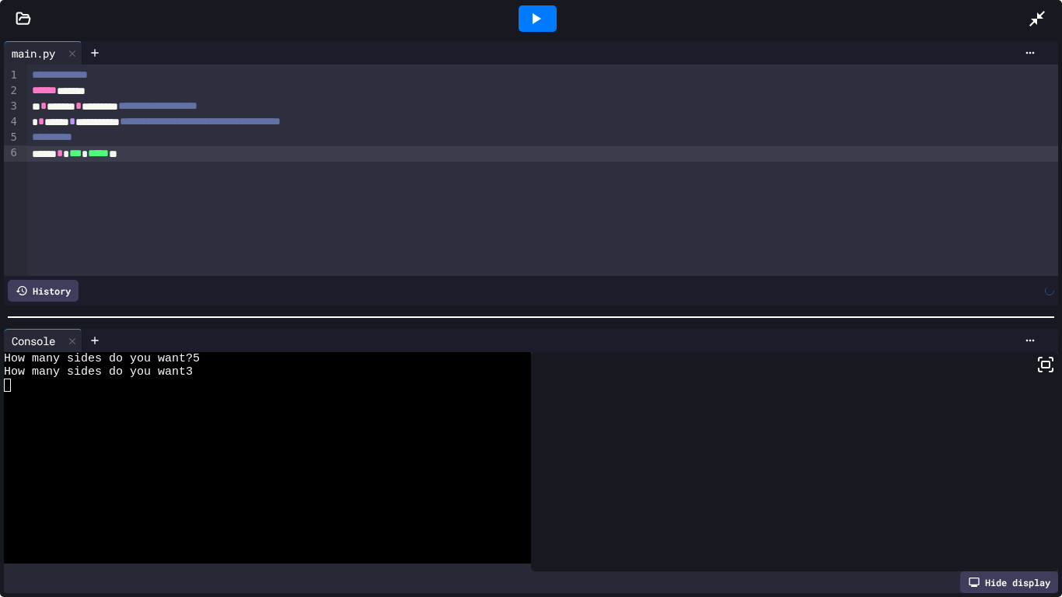
click at [250, 252] on div "**********" at bounding box center [542, 170] width 1031 height 211
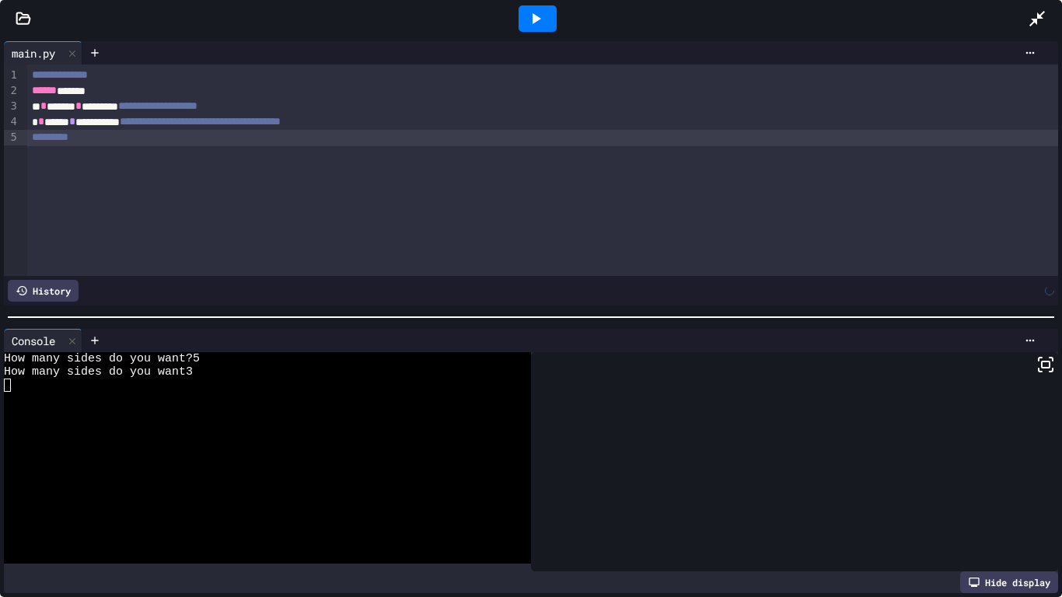
click at [250, 252] on div "**********" at bounding box center [542, 170] width 1031 height 211
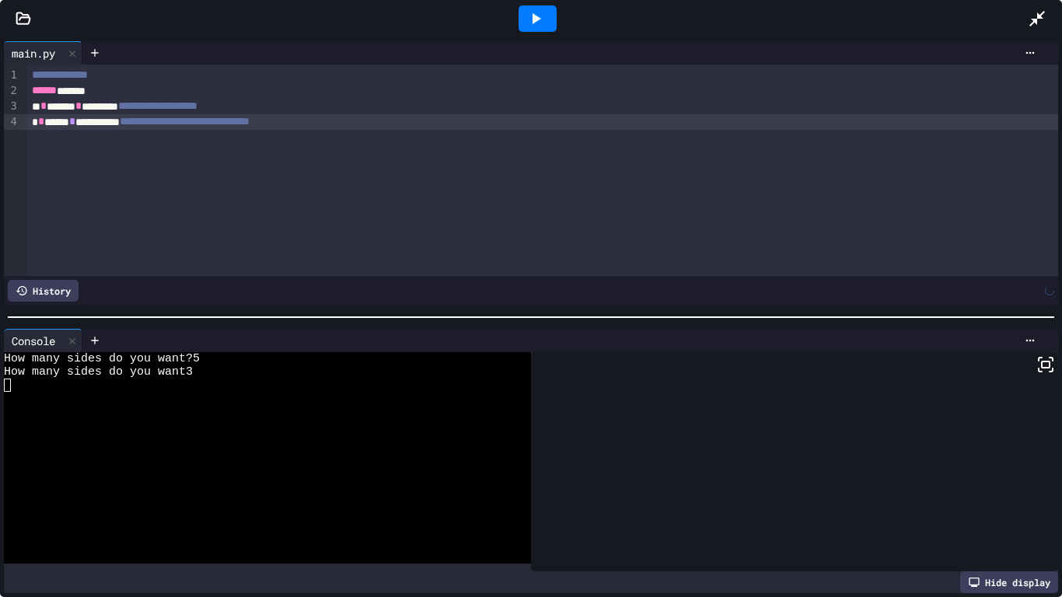
click at [260, 254] on div "**********" at bounding box center [542, 170] width 1031 height 211
click at [315, 246] on div "**********" at bounding box center [542, 170] width 1031 height 211
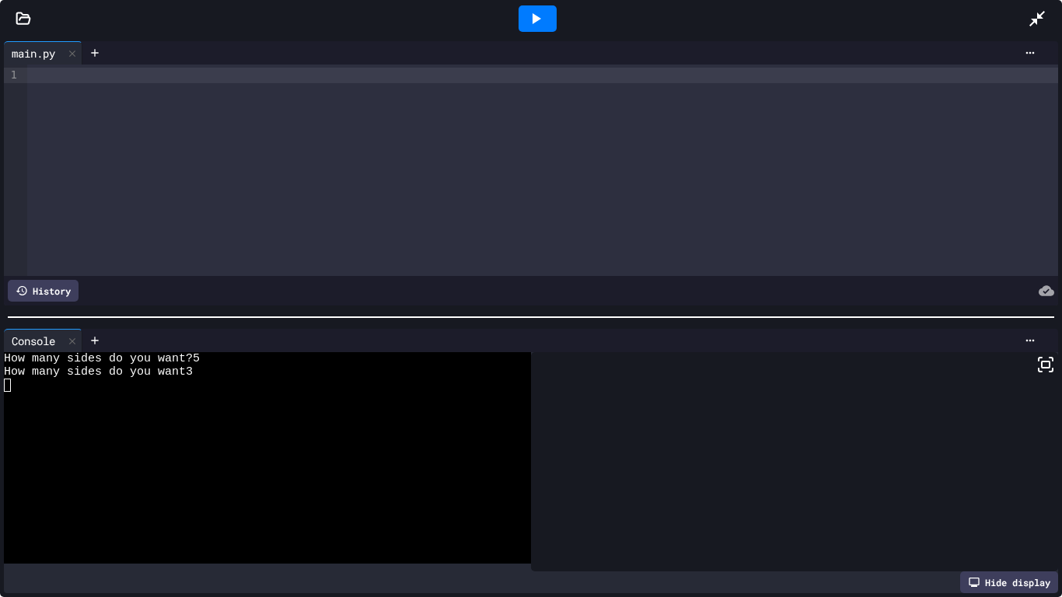
click at [389, 147] on div at bounding box center [542, 170] width 1031 height 211
drag, startPoint x: 152, startPoint y: 222, endPoint x: 141, endPoint y: 197, distance: 27.5
click at [152, 220] on div at bounding box center [542, 170] width 1031 height 211
click at [16, 18] on icon at bounding box center [24, 19] width 16 height 16
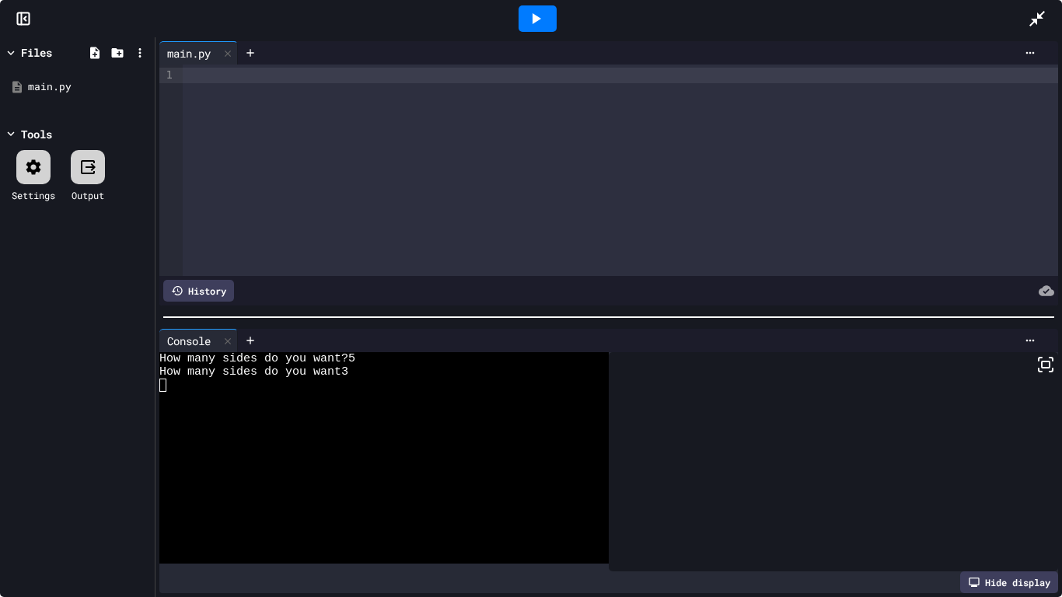
click at [212, 217] on div at bounding box center [620, 170] width 875 height 211
click at [137, 46] on icon at bounding box center [140, 53] width 14 height 14
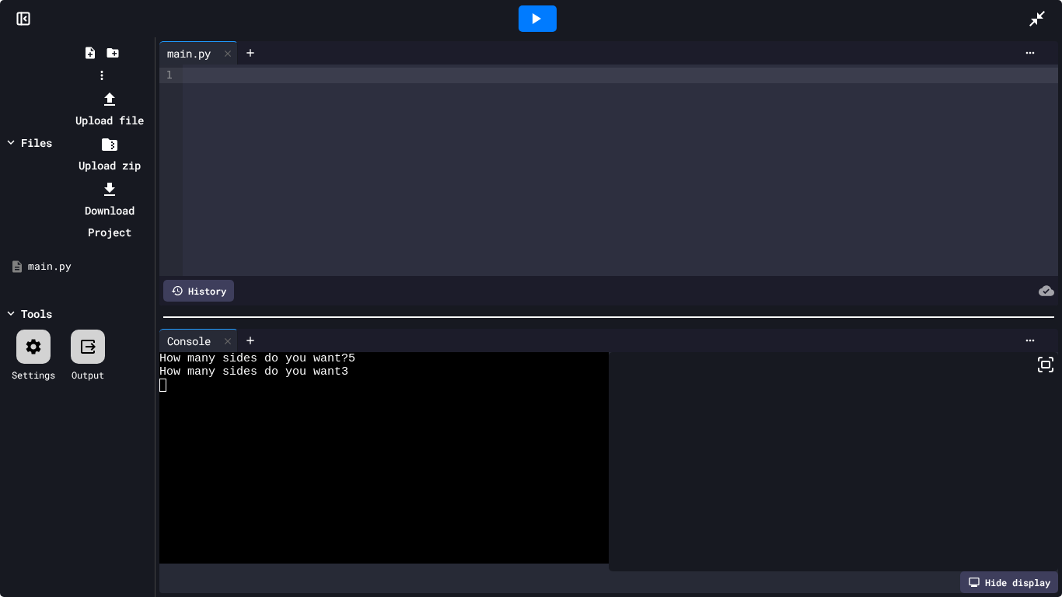
click at [151, 88] on div at bounding box center [101, 88] width 99 height 0
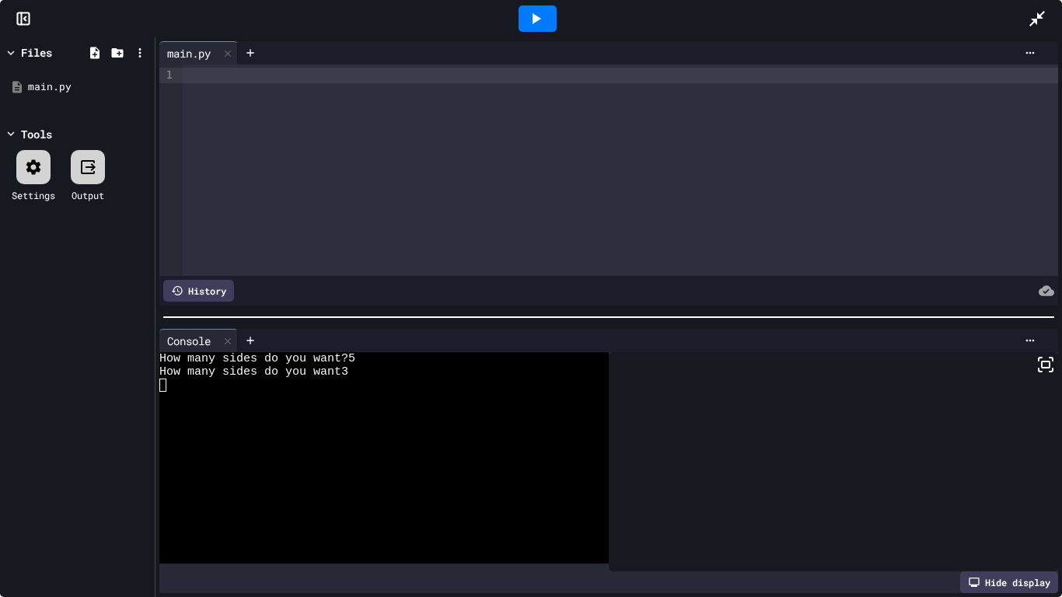
click at [222, 284] on div "History" at bounding box center [198, 291] width 71 height 22
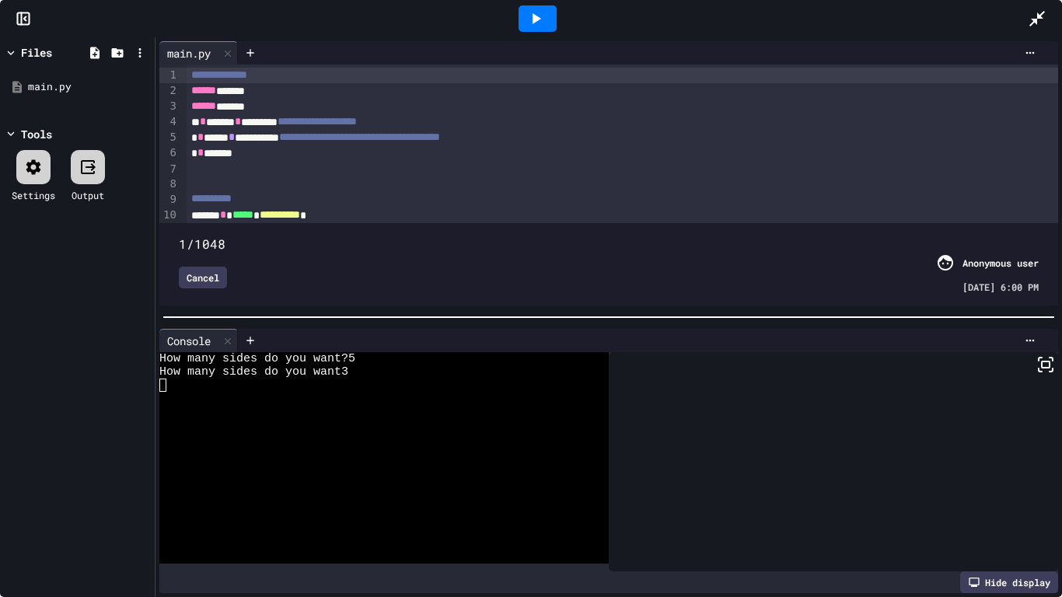
drag, startPoint x: 1035, startPoint y: 221, endPoint x: 149, endPoint y: 222, distance: 886.1
click at [152, 220] on div "**********" at bounding box center [531, 317] width 1062 height 560
type input "***"
click at [179, 236] on span at bounding box center [179, 236] width 0 height 0
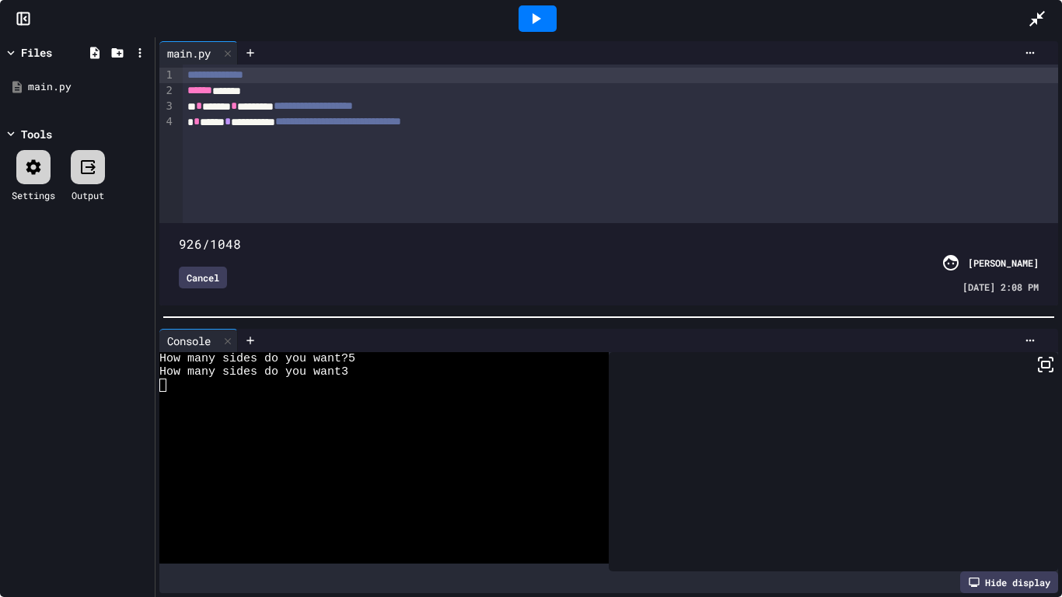
click at [1042, 13] on icon at bounding box center [1037, 19] width 16 height 16
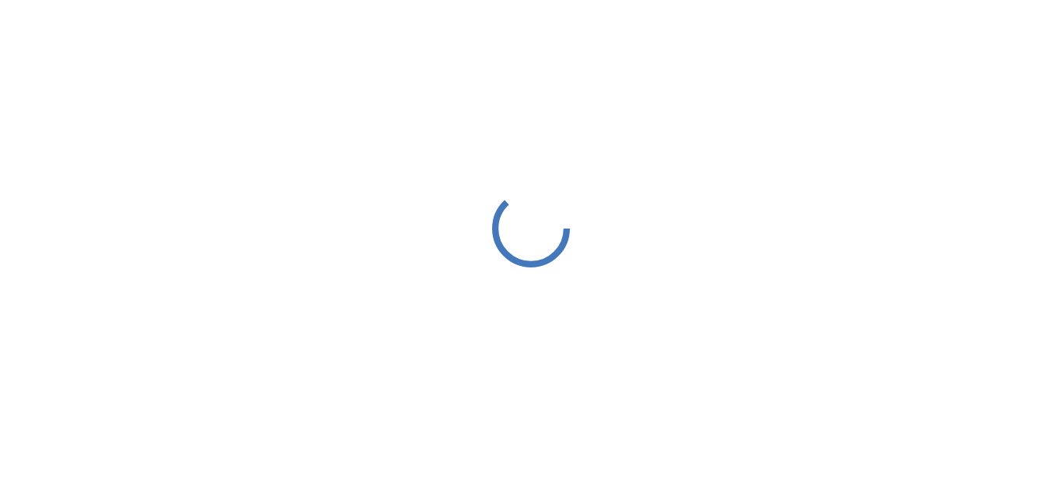
click at [569, 209] on div at bounding box center [531, 228] width 1062 height 456
click at [555, 194] on div at bounding box center [531, 228] width 1062 height 456
click at [555, 194] on icon at bounding box center [530, 228] width 101 height 101
click at [555, 194] on div at bounding box center [531, 228] width 1062 height 456
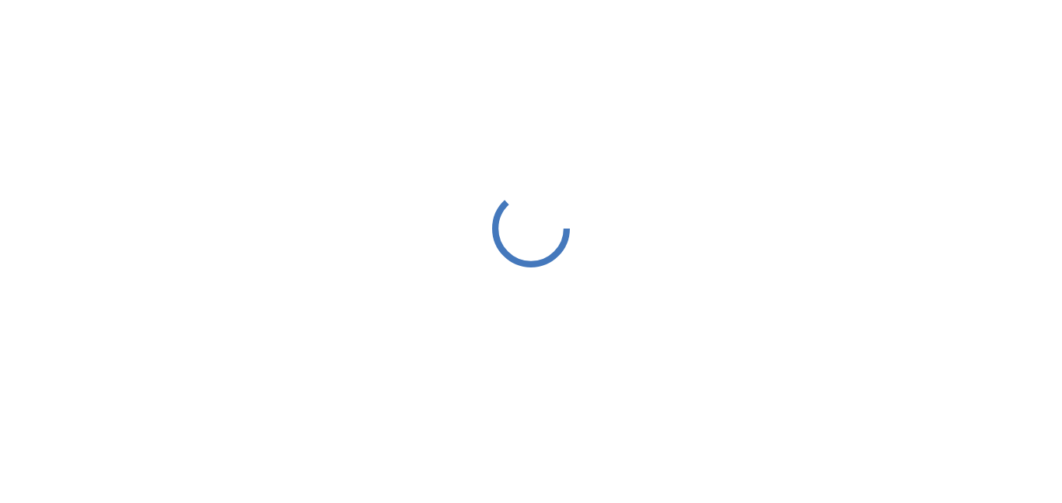
click at [555, 194] on div at bounding box center [531, 228] width 1062 height 456
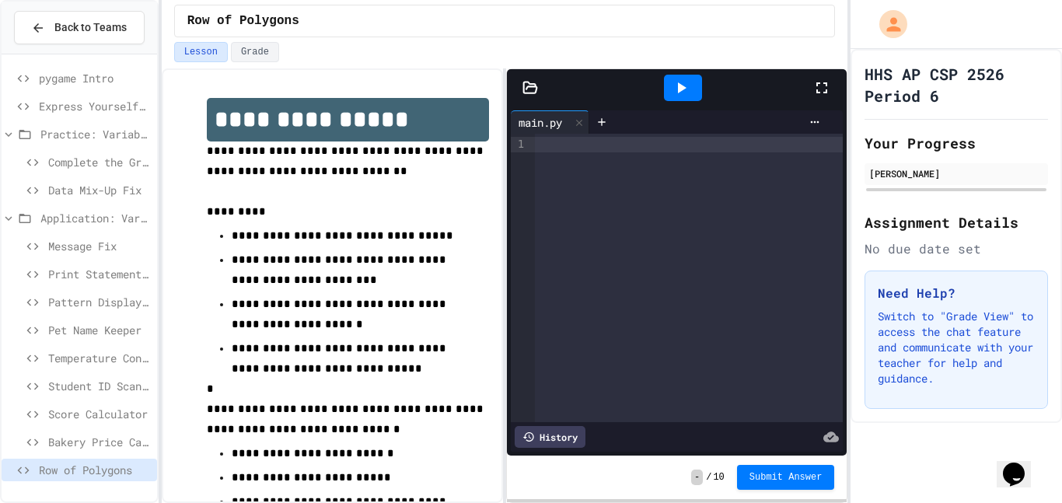
drag, startPoint x: 532, startPoint y: 106, endPoint x: 580, endPoint y: 152, distance: 66.0
click at [533, 111] on div "main.py 9 1 › History" at bounding box center [677, 280] width 340 height 349
click at [581, 156] on div at bounding box center [689, 278] width 309 height 288
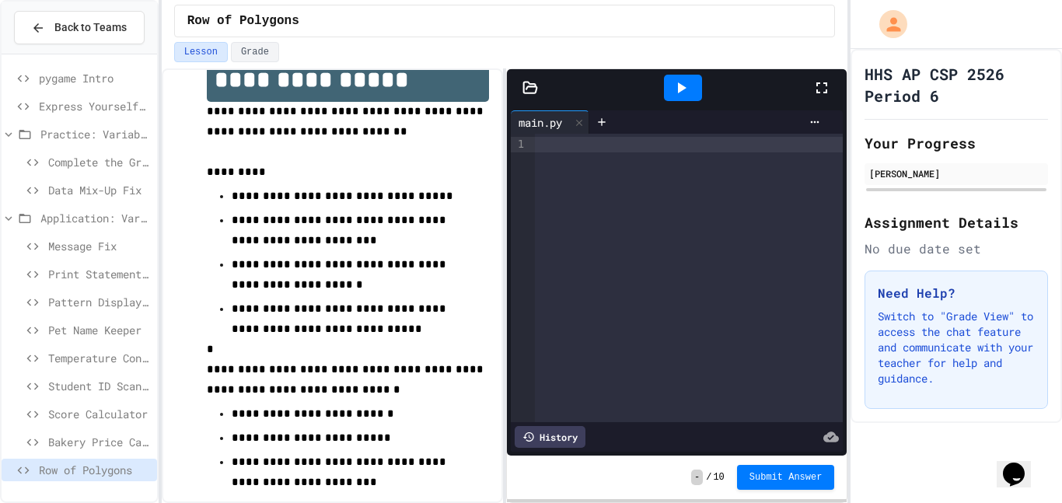
scroll to position [54, 0]
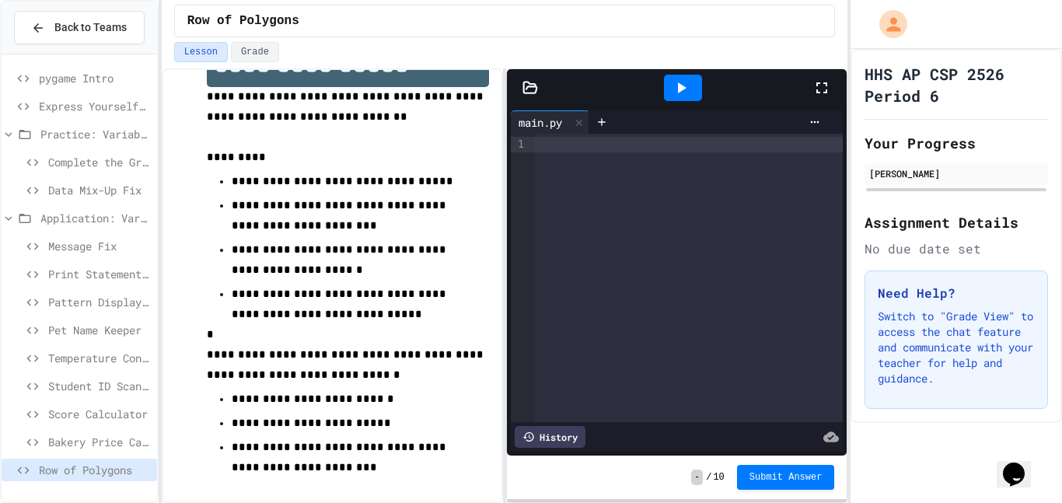
click at [761, 222] on div at bounding box center [689, 278] width 309 height 288
click at [612, 193] on div at bounding box center [689, 278] width 309 height 288
click at [515, 295] on div "9 1" at bounding box center [519, 278] width 16 height 288
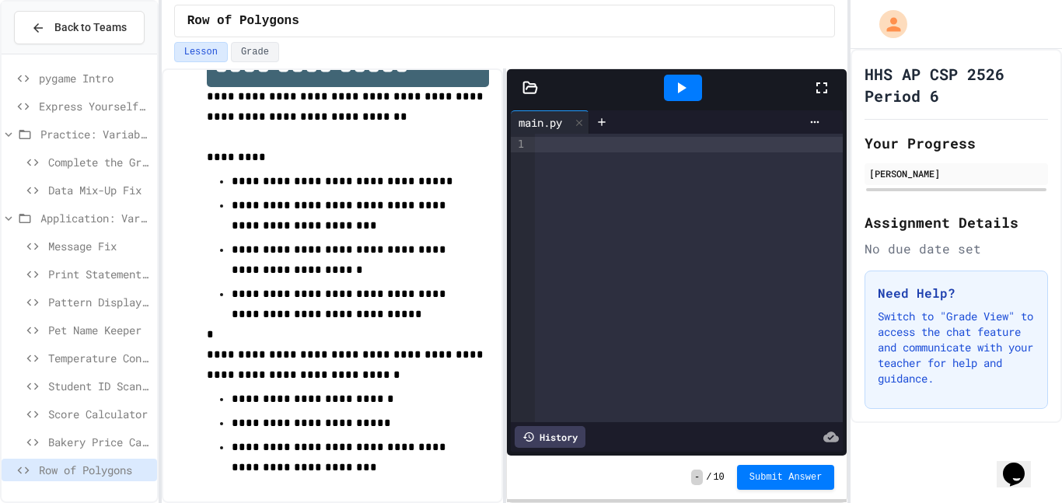
click at [520, 266] on div "9 1" at bounding box center [519, 278] width 16 height 288
click at [521, 241] on div "9 1" at bounding box center [519, 278] width 16 height 288
drag, startPoint x: 740, startPoint y: 246, endPoint x: 730, endPoint y: 233, distance: 16.6
click at [730, 233] on div at bounding box center [689, 278] width 309 height 288
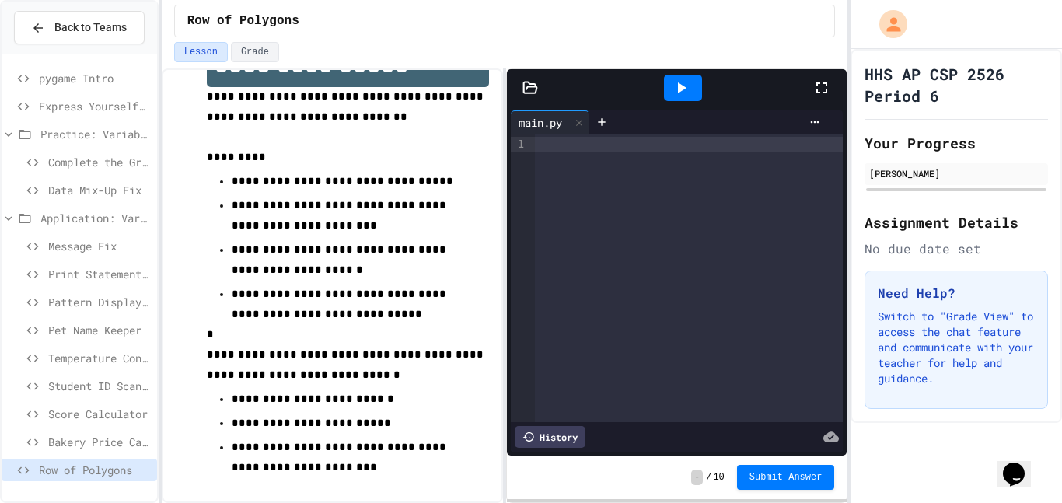
click at [730, 233] on div at bounding box center [689, 278] width 309 height 288
click at [730, 232] on div at bounding box center [689, 278] width 309 height 288
click at [730, 231] on div at bounding box center [689, 278] width 309 height 288
click at [729, 230] on div at bounding box center [689, 278] width 309 height 288
click at [727, 227] on div at bounding box center [689, 278] width 309 height 288
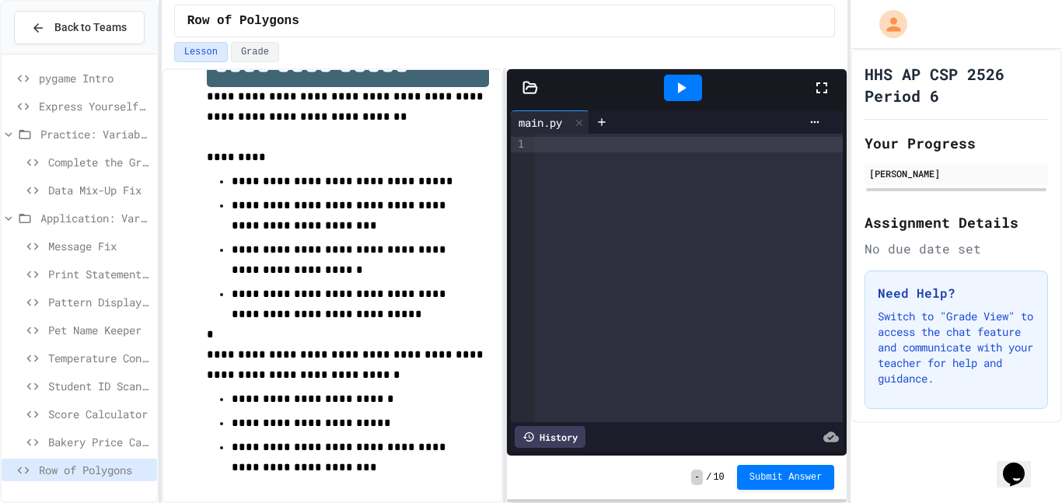
click at [725, 224] on div at bounding box center [689, 278] width 309 height 288
click at [689, 502] on div at bounding box center [531, 504] width 1062 height 0
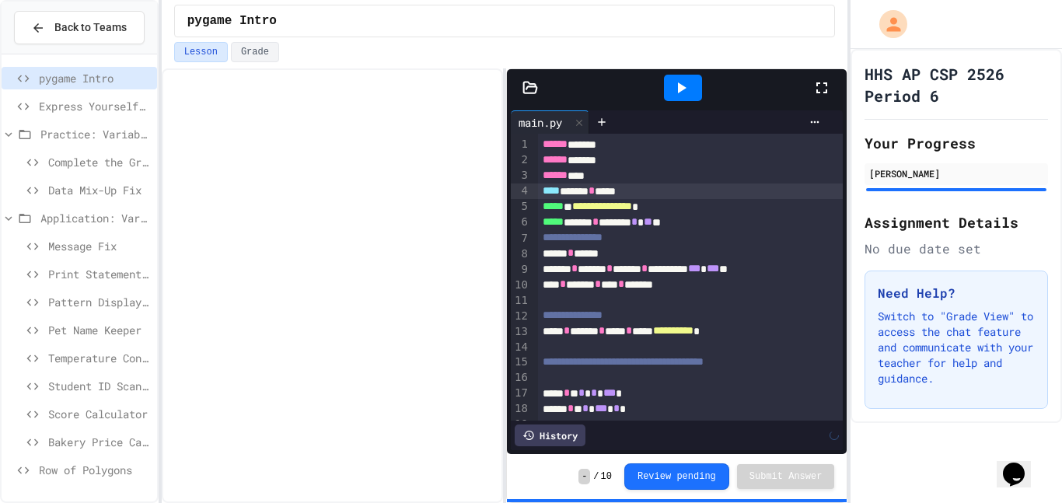
click at [605, 277] on div "*** * ****** * **** * *******" at bounding box center [690, 285] width 305 height 16
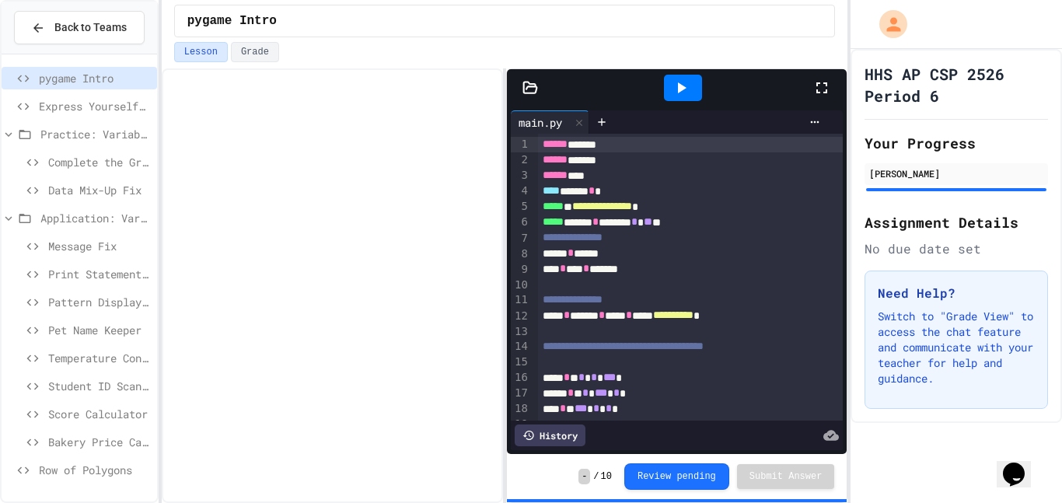
click at [712, 314] on div "**********" at bounding box center [690, 316] width 305 height 16
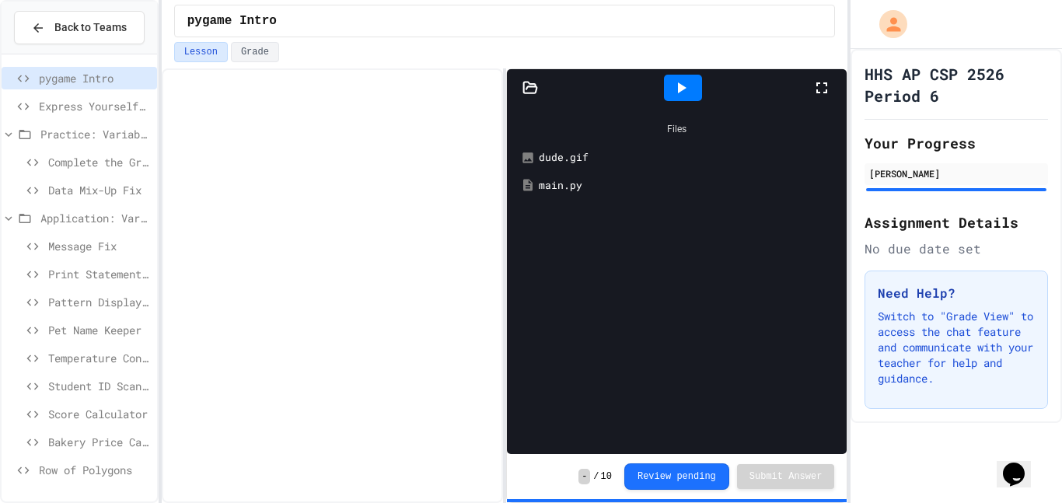
click at [682, 82] on icon at bounding box center [681, 88] width 19 height 19
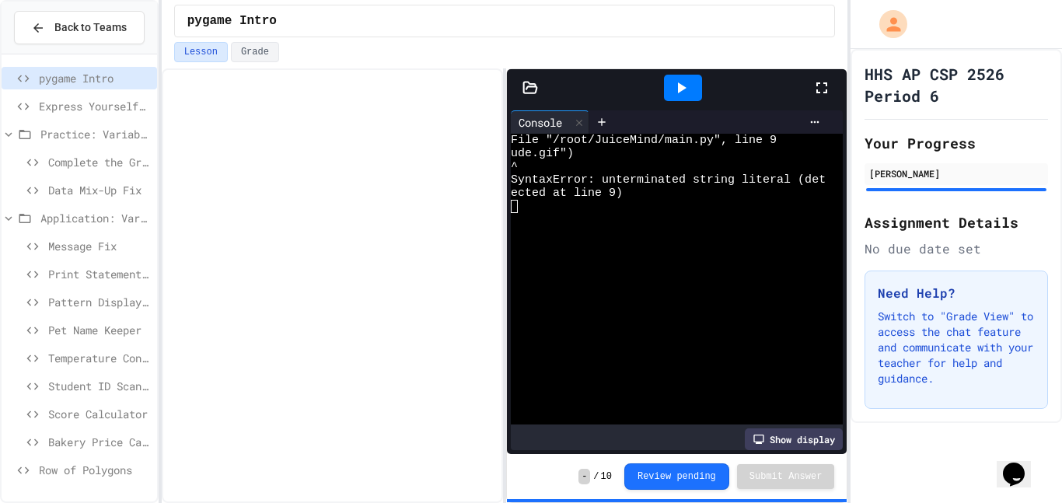
click at [687, 90] on icon at bounding box center [681, 88] width 19 height 19
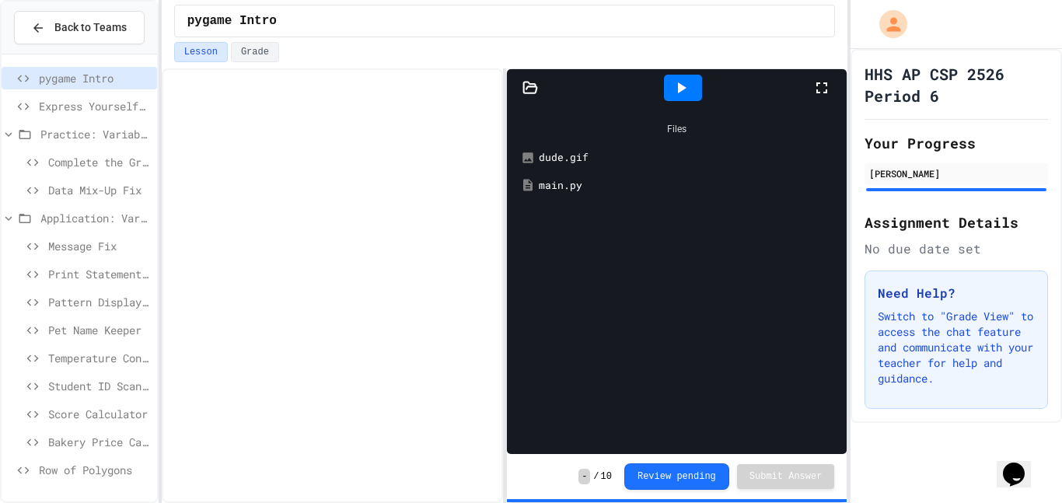
click at [527, 90] on icon at bounding box center [530, 88] width 16 height 16
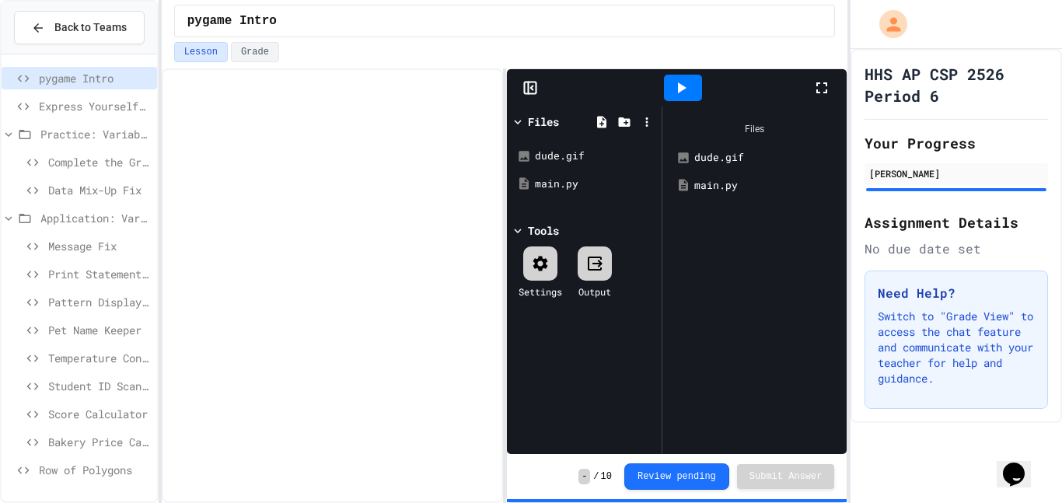
drag, startPoint x: 56, startPoint y: 471, endPoint x: 168, endPoint y: 469, distance: 111.9
click at [56, 470] on span "Row of Polygons" at bounding box center [95, 470] width 112 height 16
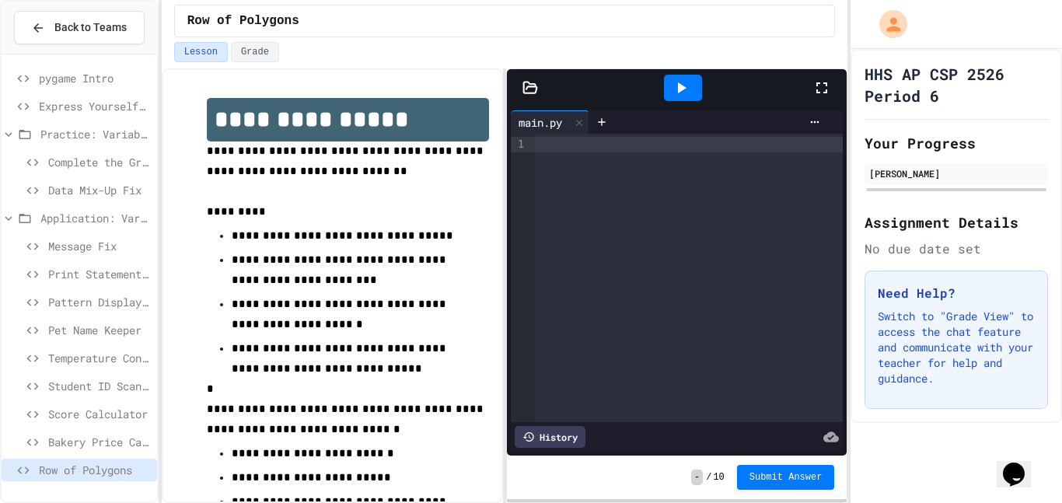
click at [630, 155] on div at bounding box center [689, 278] width 309 height 288
click at [619, 177] on div at bounding box center [689, 278] width 309 height 288
click at [598, 309] on div at bounding box center [689, 278] width 309 height 288
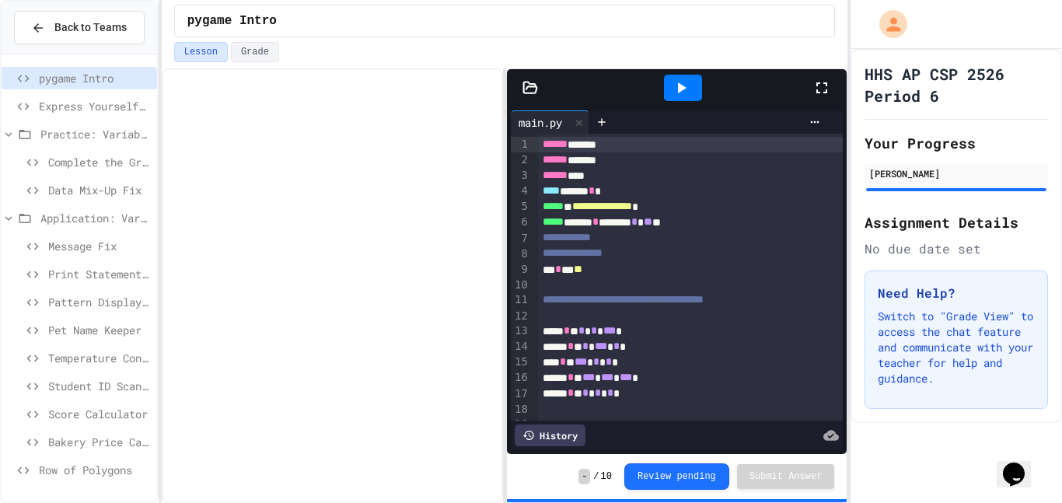
click at [104, 462] on span "Row of Polygons" at bounding box center [95, 470] width 112 height 16
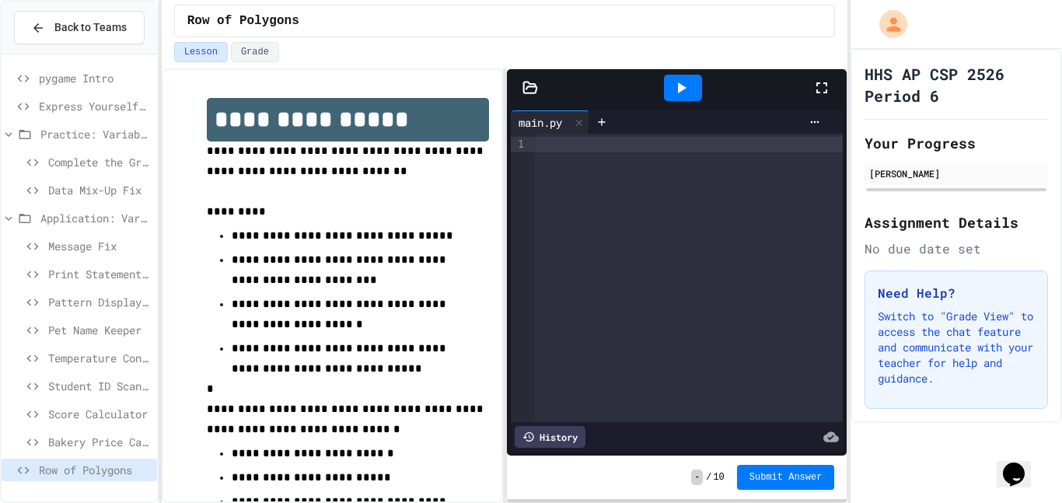
click at [591, 175] on div at bounding box center [689, 278] width 309 height 288
click at [75, 77] on span "pygame Intro" at bounding box center [95, 78] width 112 height 16
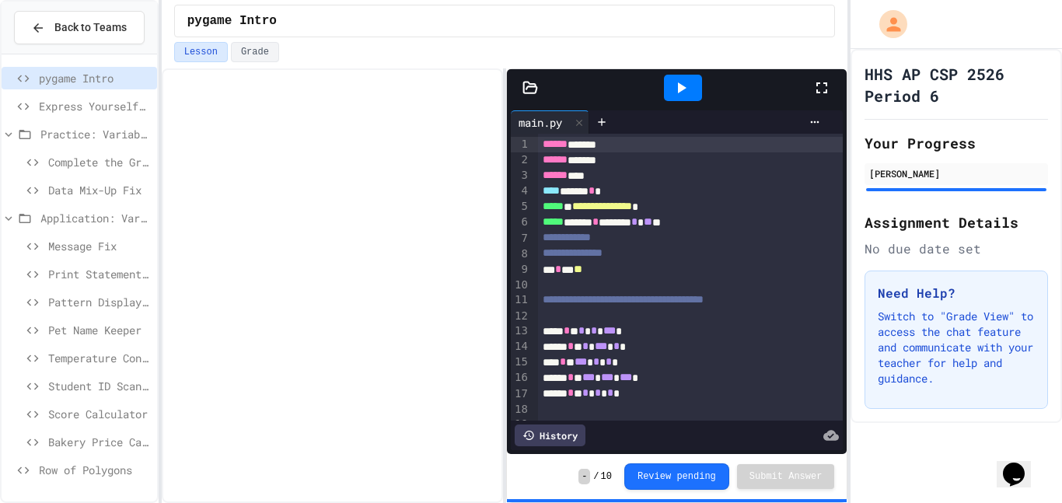
click at [66, 474] on span "Row of Polygons" at bounding box center [95, 470] width 112 height 16
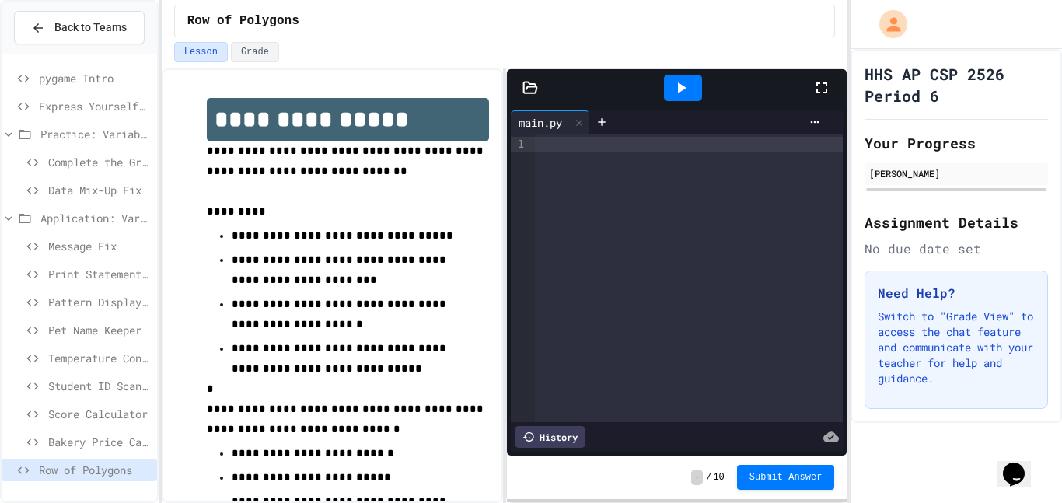
click at [653, 172] on div at bounding box center [689, 278] width 309 height 288
click at [85, 72] on span "pygame Intro" at bounding box center [95, 78] width 112 height 16
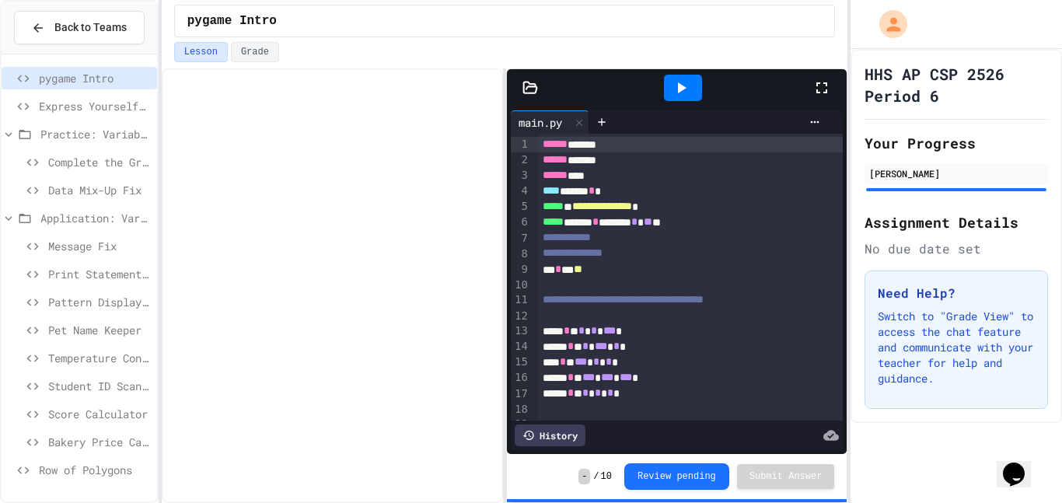
click at [584, 149] on div "****** ******" at bounding box center [690, 145] width 305 height 16
click at [108, 477] on span "Row of Polygons" at bounding box center [95, 470] width 112 height 16
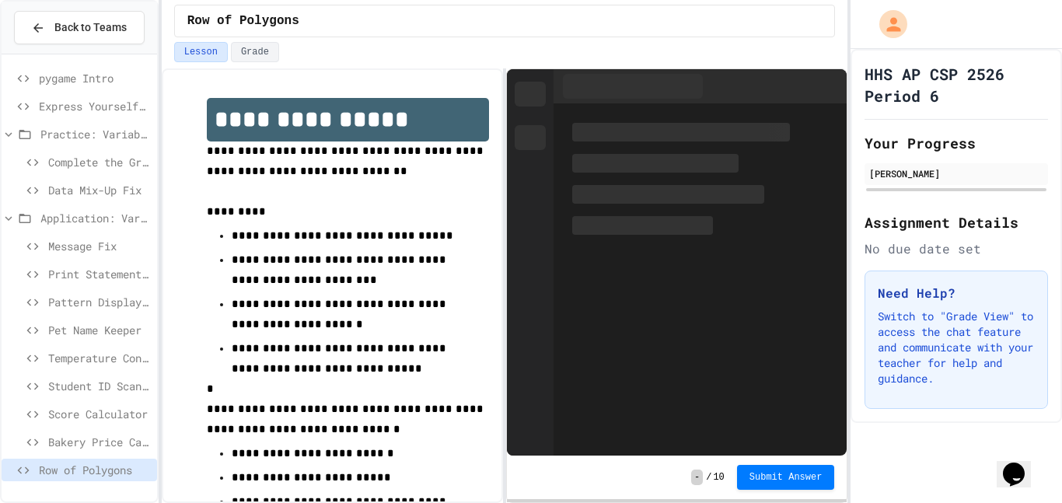
click at [597, 145] on div at bounding box center [699, 279] width 293 height 351
click at [591, 128] on div at bounding box center [681, 132] width 218 height 19
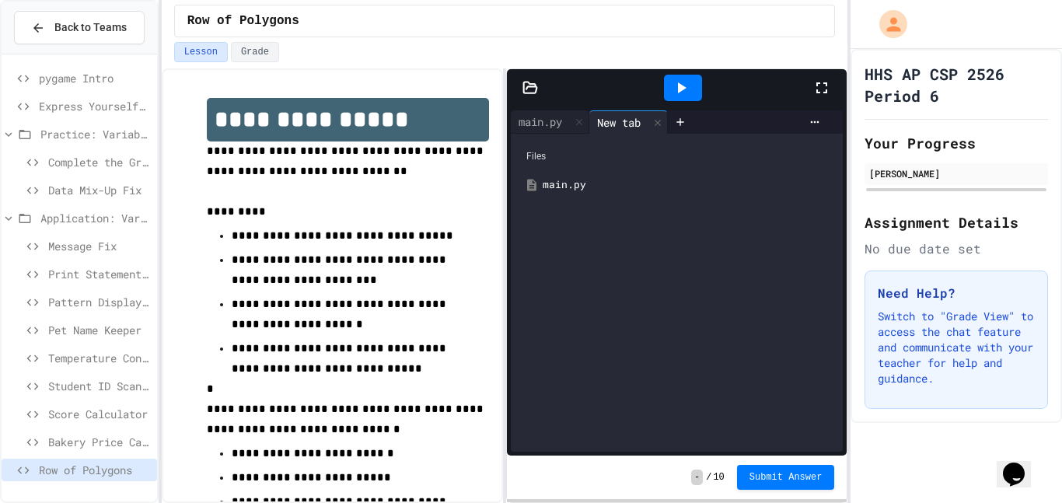
click at [591, 128] on div "New tab" at bounding box center [618, 122] width 59 height 16
click at [519, 89] on div at bounding box center [530, 88] width 47 height 16
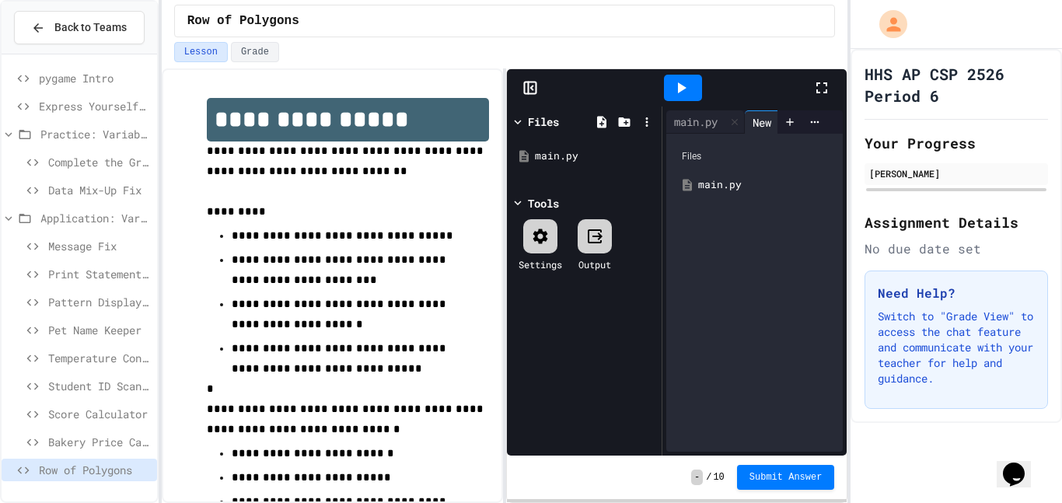
click at [742, 170] on div "Files" at bounding box center [754, 156] width 161 height 30
click at [533, 82] on rect at bounding box center [531, 88] width 12 height 12
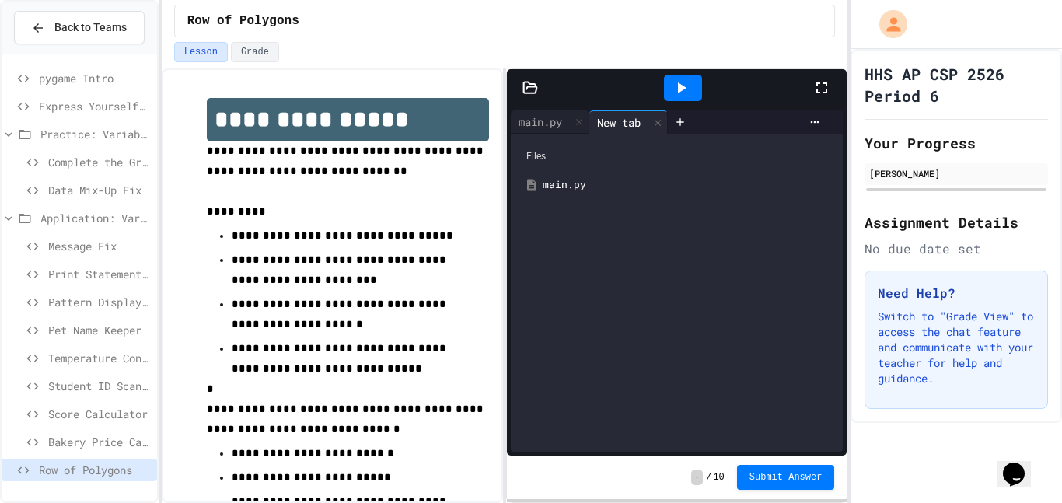
click at [772, 234] on div "Files main.py" at bounding box center [677, 293] width 332 height 318
click at [521, 117] on div "main.py" at bounding box center [540, 121] width 59 height 16
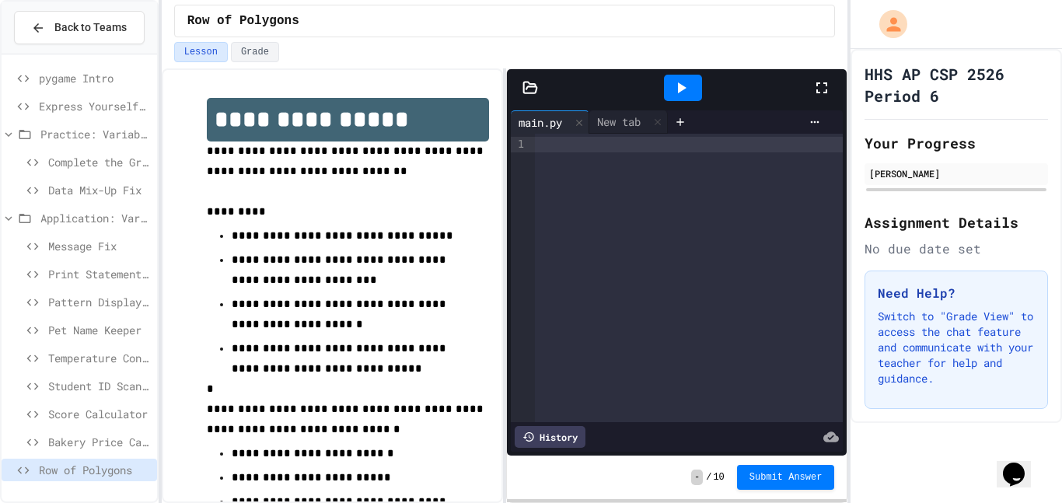
click at [570, 162] on div at bounding box center [689, 278] width 309 height 288
click at [563, 116] on div "main.py" at bounding box center [540, 122] width 59 height 16
click at [552, 97] on div at bounding box center [677, 87] width 340 height 37
click at [668, 146] on div at bounding box center [689, 145] width 309 height 16
click at [616, 95] on div at bounding box center [682, 88] width 259 height 42
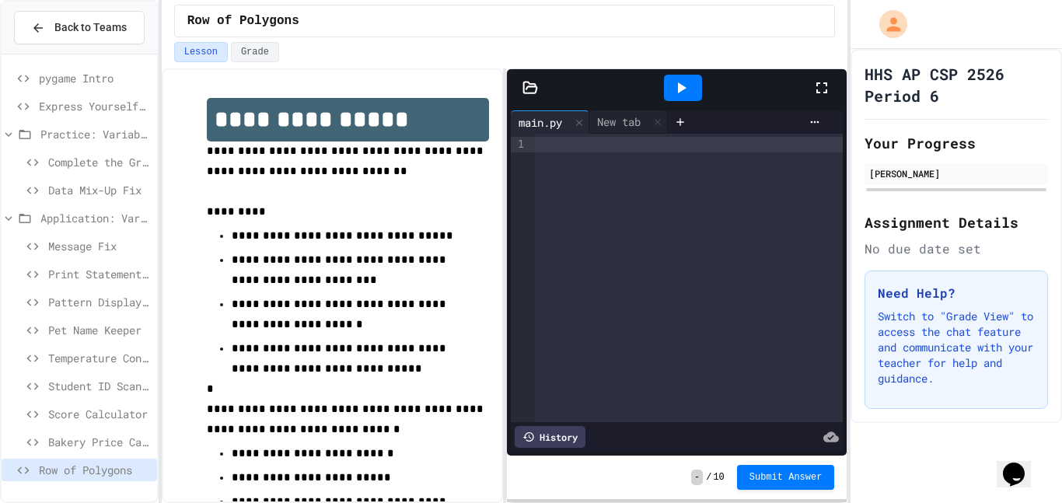
click at [638, 295] on div at bounding box center [689, 278] width 309 height 288
click at [591, 154] on div at bounding box center [689, 278] width 309 height 288
click at [613, 89] on div at bounding box center [682, 88] width 259 height 42
click at [72, 80] on span "pygame Intro" at bounding box center [95, 78] width 112 height 16
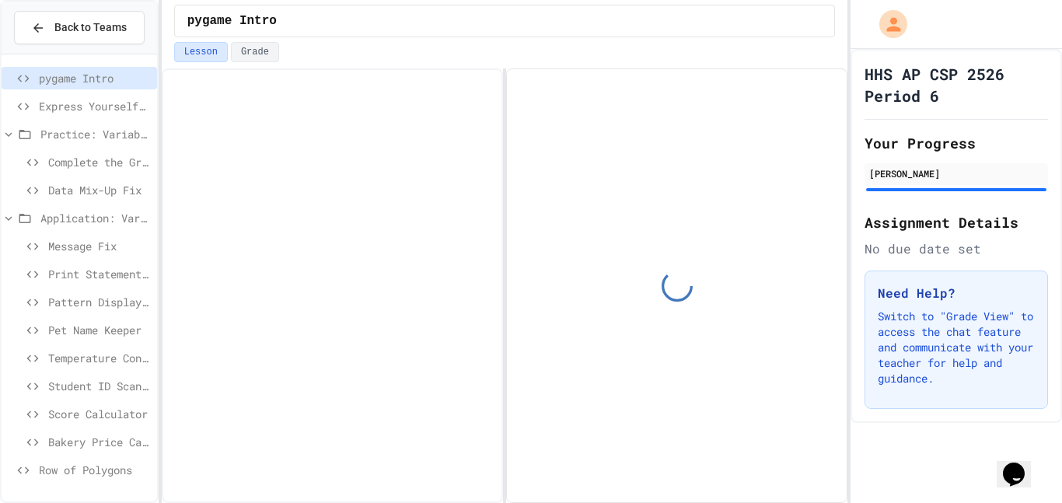
click at [78, 171] on div "Complete the Greeting" at bounding box center [79, 162] width 155 height 23
